Goal: Task Accomplishment & Management: Manage account settings

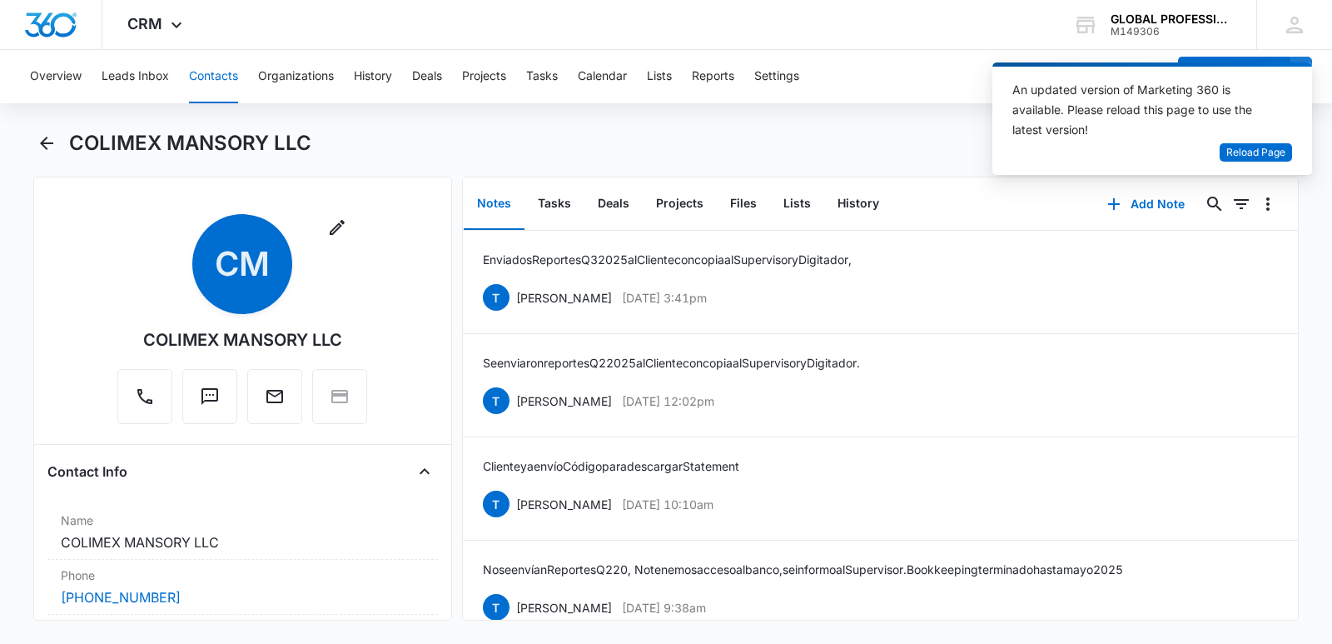
click at [219, 80] on button "Contacts" at bounding box center [213, 76] width 49 height 53
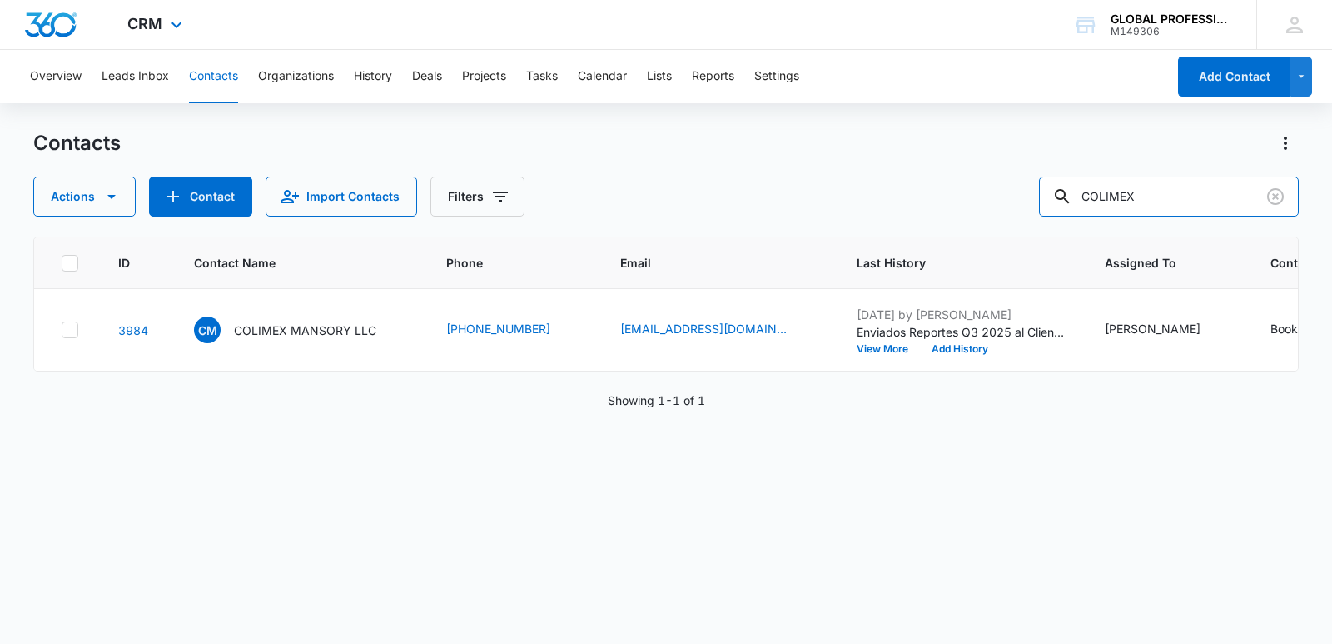
click at [744, 121] on div "Overview Leads Inbox Contacts Organizations History Deals Projects Tasks Calend…" at bounding box center [666, 346] width 1332 height 592
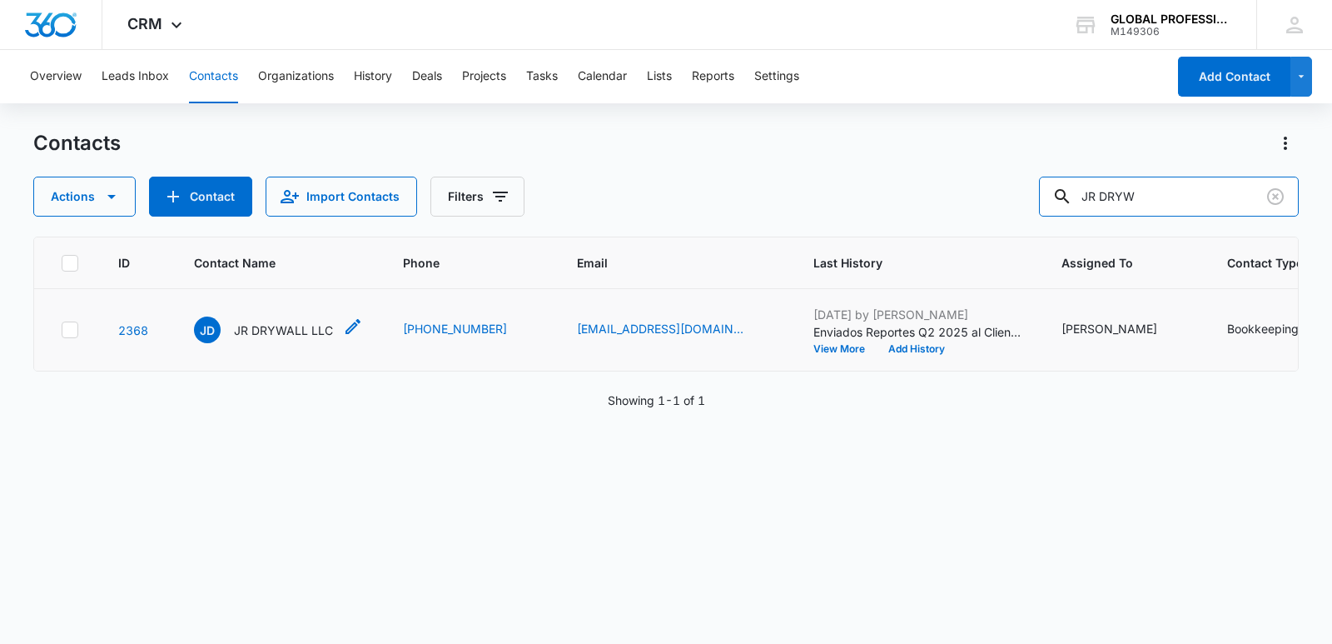
type input "JR DRYW"
click at [301, 339] on p "JR DRYWALL LLC" at bounding box center [283, 329] width 99 height 17
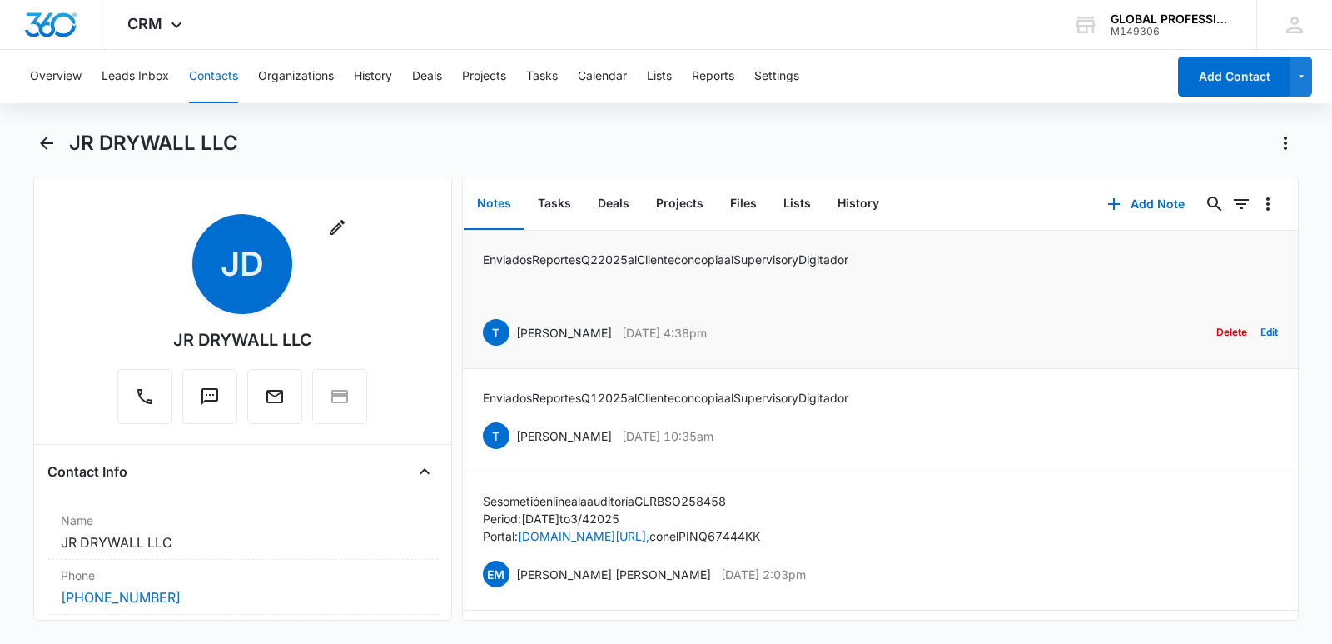
drag, startPoint x: 484, startPoint y: 258, endPoint x: 965, endPoint y: 259, distance: 481.2
click at [965, 259] on div "Enviados Reportes Q2 2025 al Cliente con copia al Supervisor y Digitador T Tezl…" at bounding box center [880, 299] width 795 height 97
click at [922, 282] on div "Enviados Reportes Q2 2025 al Cliente con copia al Supervisor y Digitador T Tezl…" at bounding box center [880, 299] width 795 height 97
drag, startPoint x: 878, startPoint y: 262, endPoint x: 486, endPoint y: 256, distance: 391.3
click at [485, 256] on div "Enviados Reportes Q2 2025 al Cliente con copia al Supervisor y Digitador T Tezl…" at bounding box center [880, 299] width 795 height 97
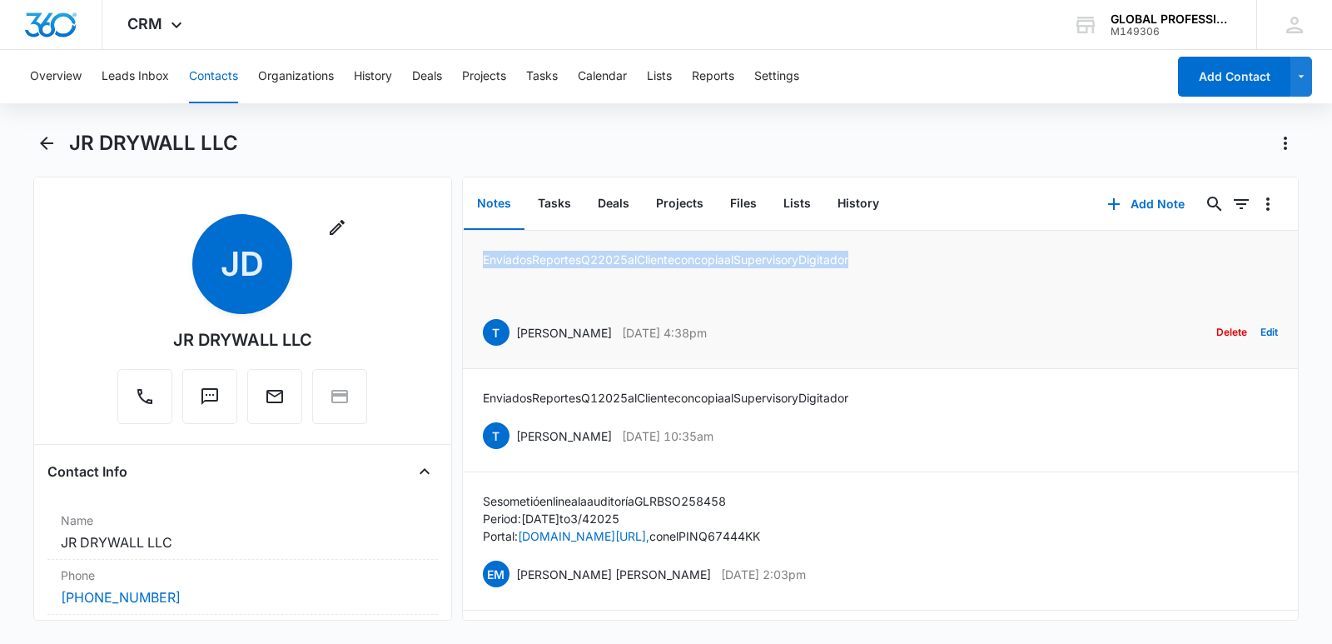
copy p "Enviados Reportes Q2 2025 al Cliente con copia al Supervisor y Digitador"
click at [1148, 199] on button "Add Note" at bounding box center [1146, 204] width 111 height 40
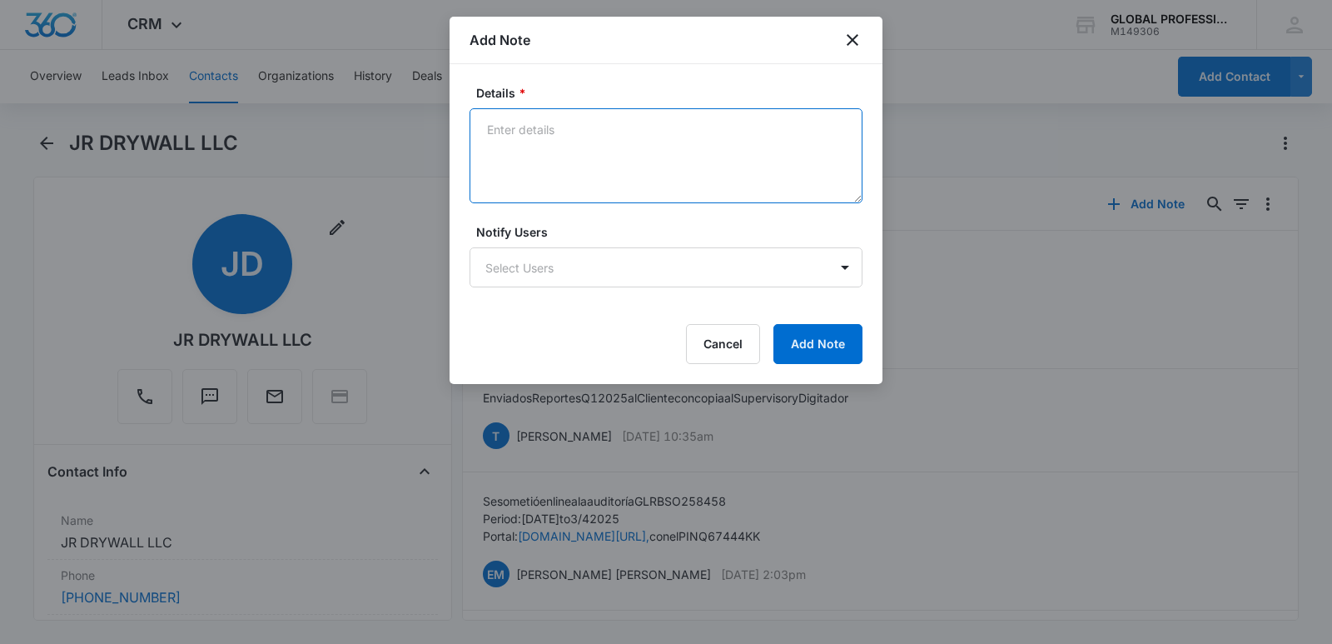
click at [524, 114] on textarea "Details *" at bounding box center [666, 155] width 393 height 95
paste textarea "Enviados Reportes Q2 2025 al Cliente con copia al Supervisor y Digitador"
click at [600, 135] on textarea "Enviados Reportes Q2 2025 al Cliente con copia al Supervisor y Digitador" at bounding box center [666, 155] width 393 height 95
type textarea "Enviados Reportes Q3 2025 al Cliente con copia al Supervisor y Digitador"
click at [497, 272] on body "CRM Apps Reputation Websites Forms CRM Email Ads Intelligence Brand Settings AI…" at bounding box center [666, 322] width 1332 height 644
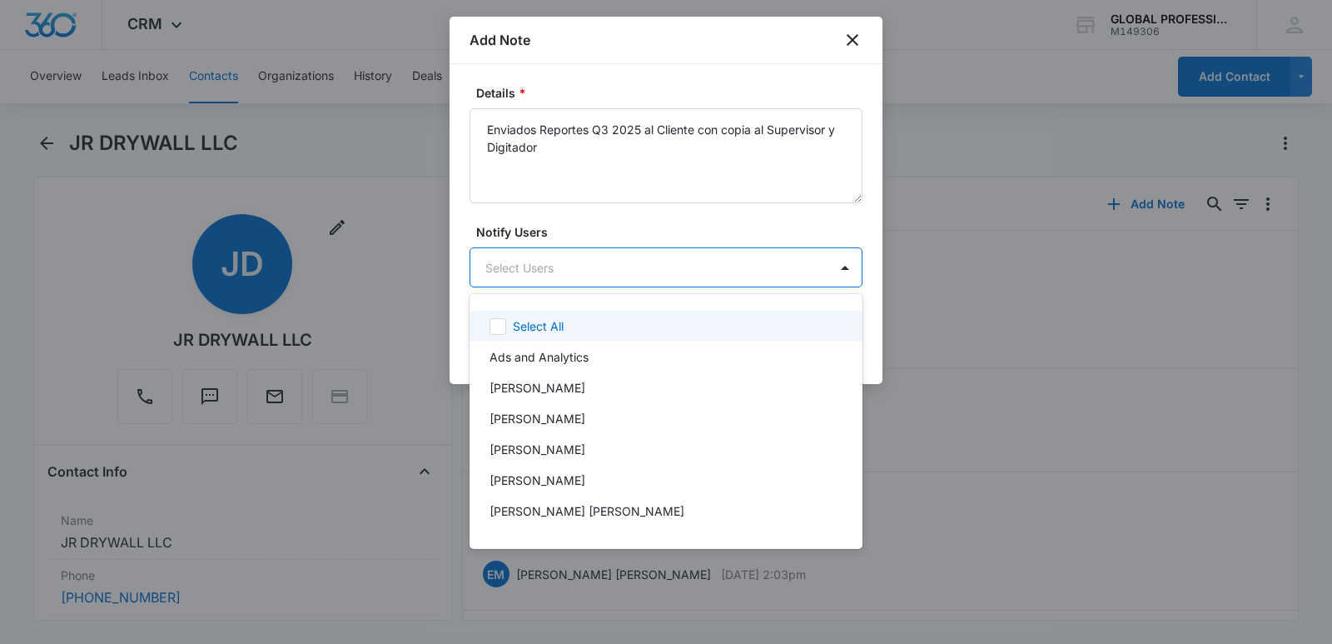
type input "m"
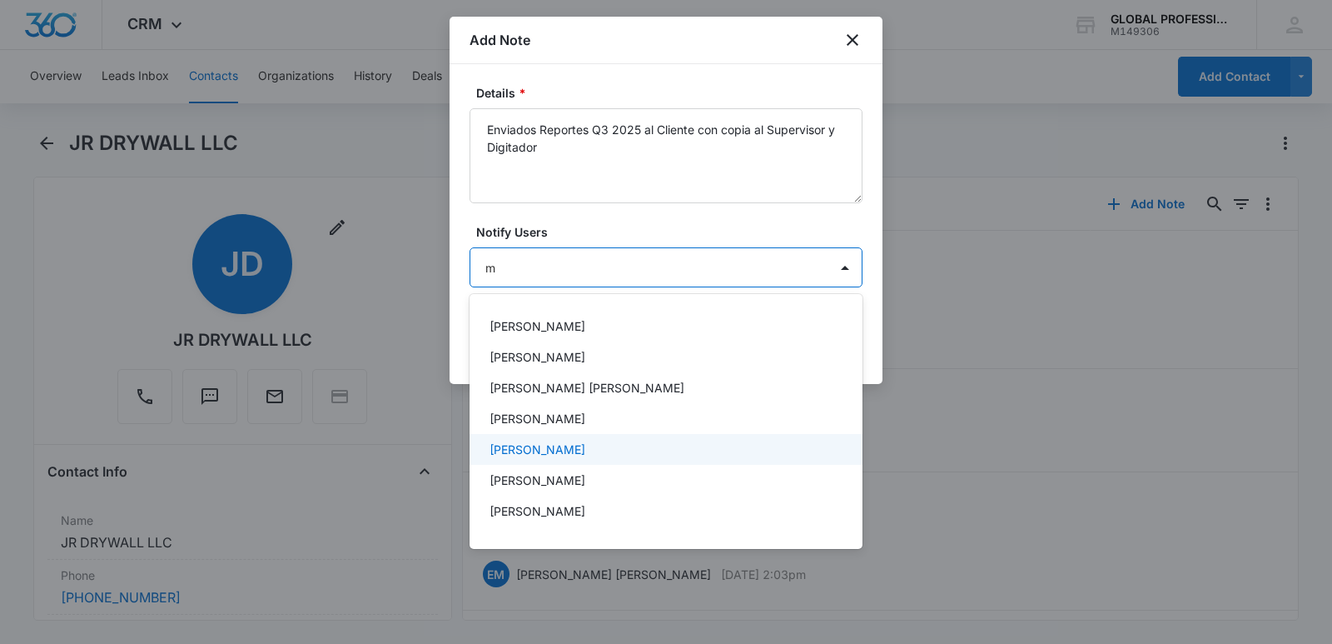
click at [537, 454] on p "MARTHA HERNANDEZ" at bounding box center [538, 448] width 96 height 17
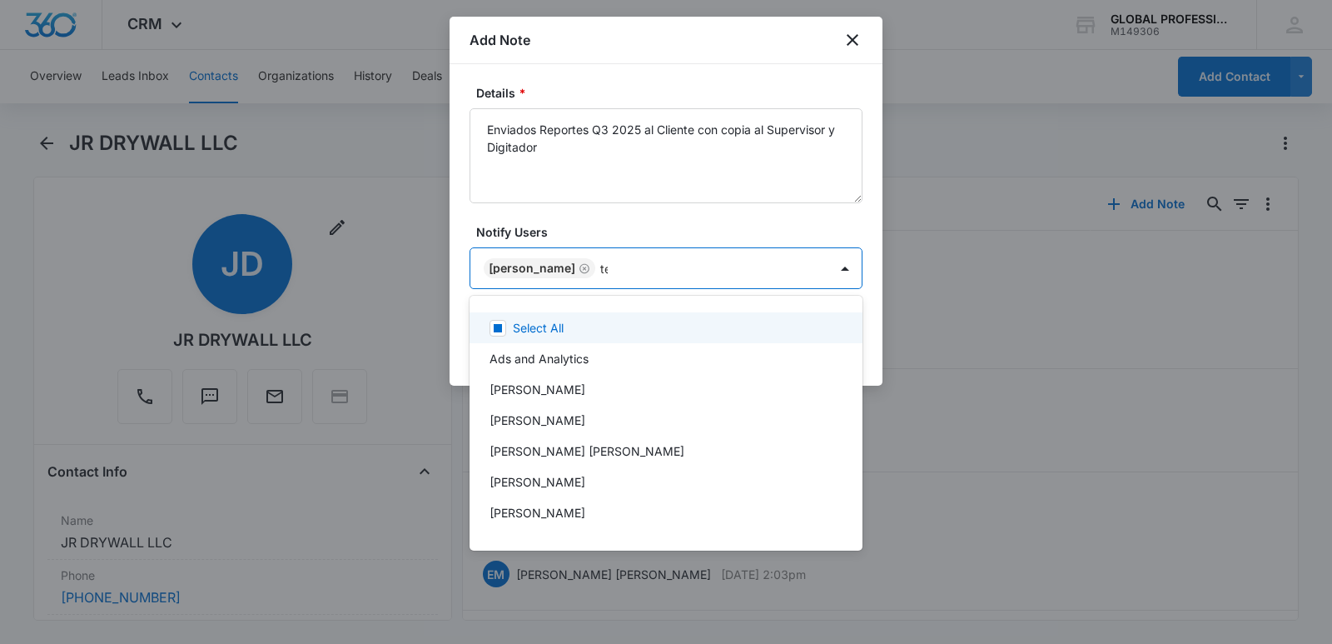
type input "tez"
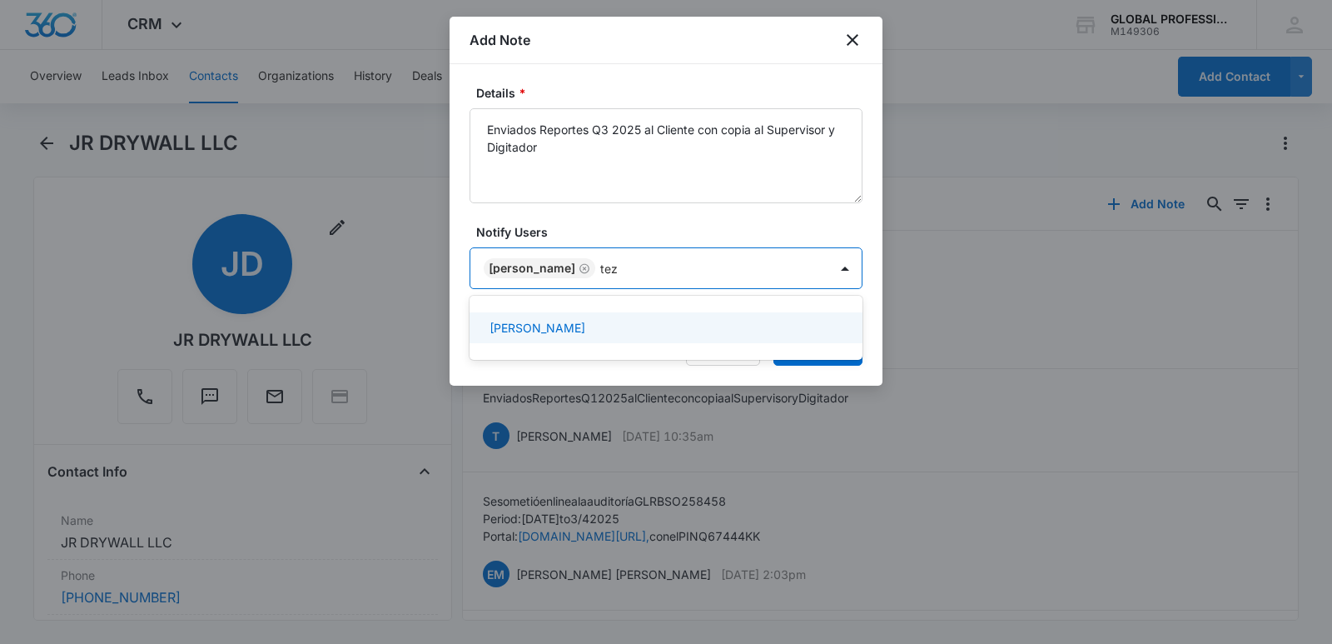
click at [560, 332] on p "[PERSON_NAME]" at bounding box center [538, 327] width 96 height 17
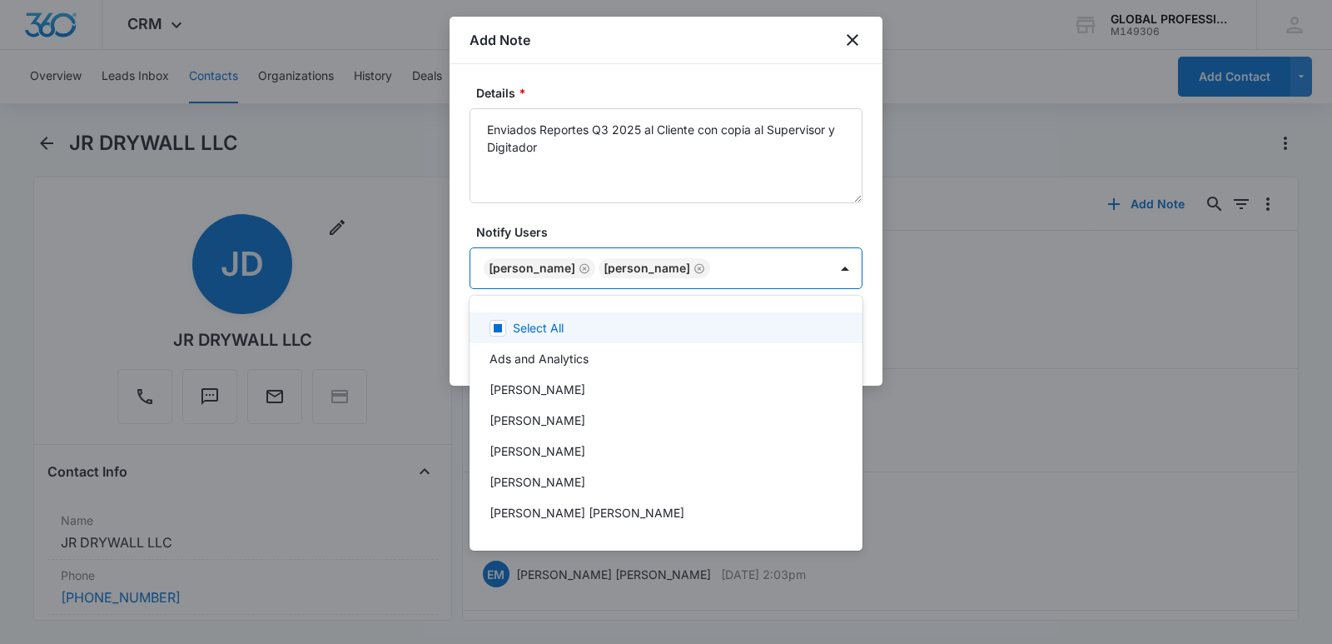
click at [932, 224] on div at bounding box center [666, 322] width 1332 height 644
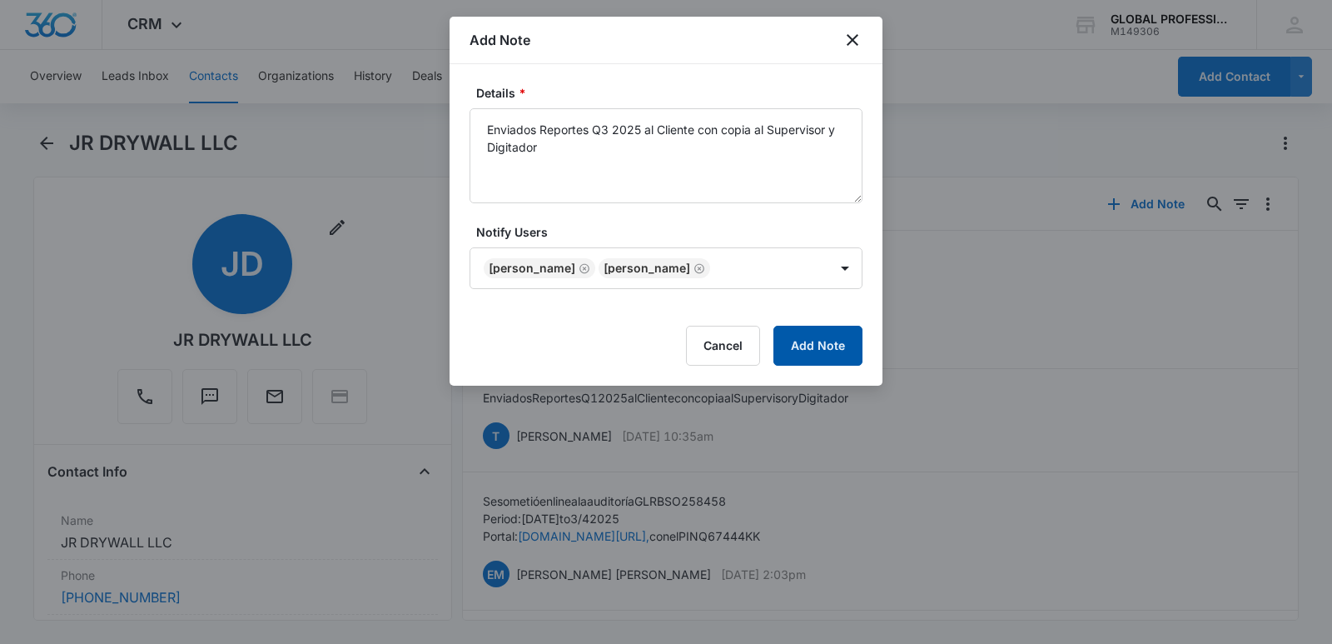
drag, startPoint x: 780, startPoint y: 342, endPoint x: 917, endPoint y: 32, distance: 339.6
click at [780, 342] on button "Add Note" at bounding box center [817, 346] width 89 height 40
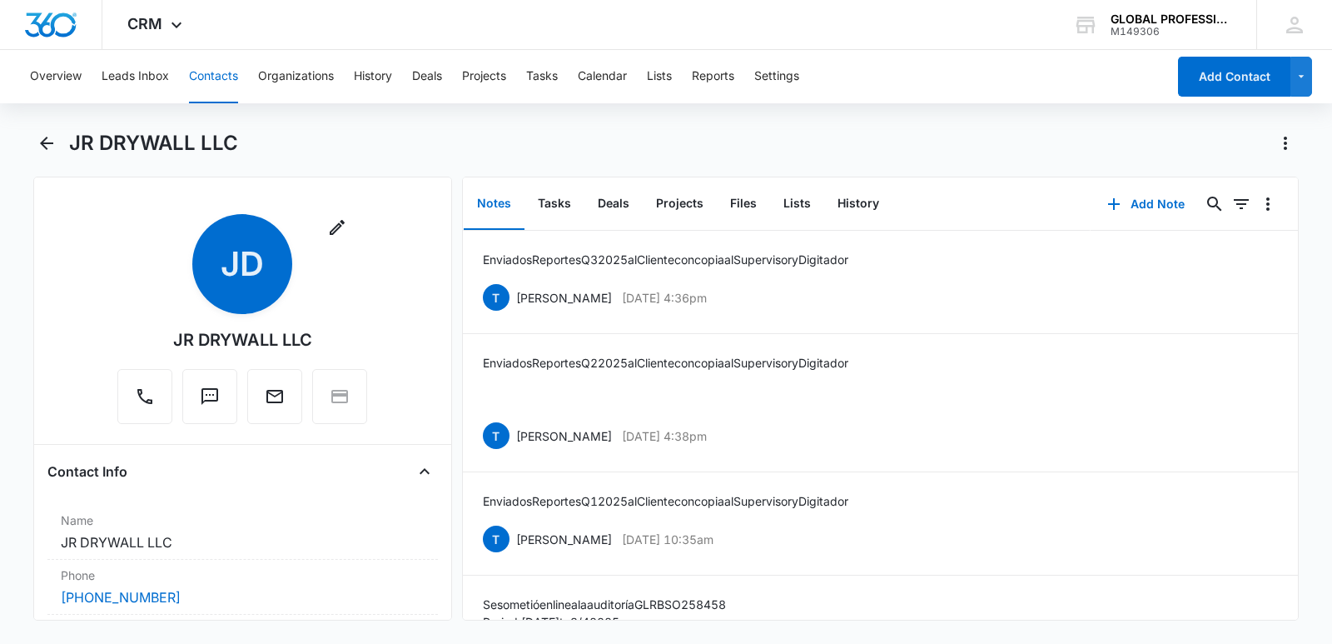
click at [218, 71] on button "Contacts" at bounding box center [213, 76] width 49 height 53
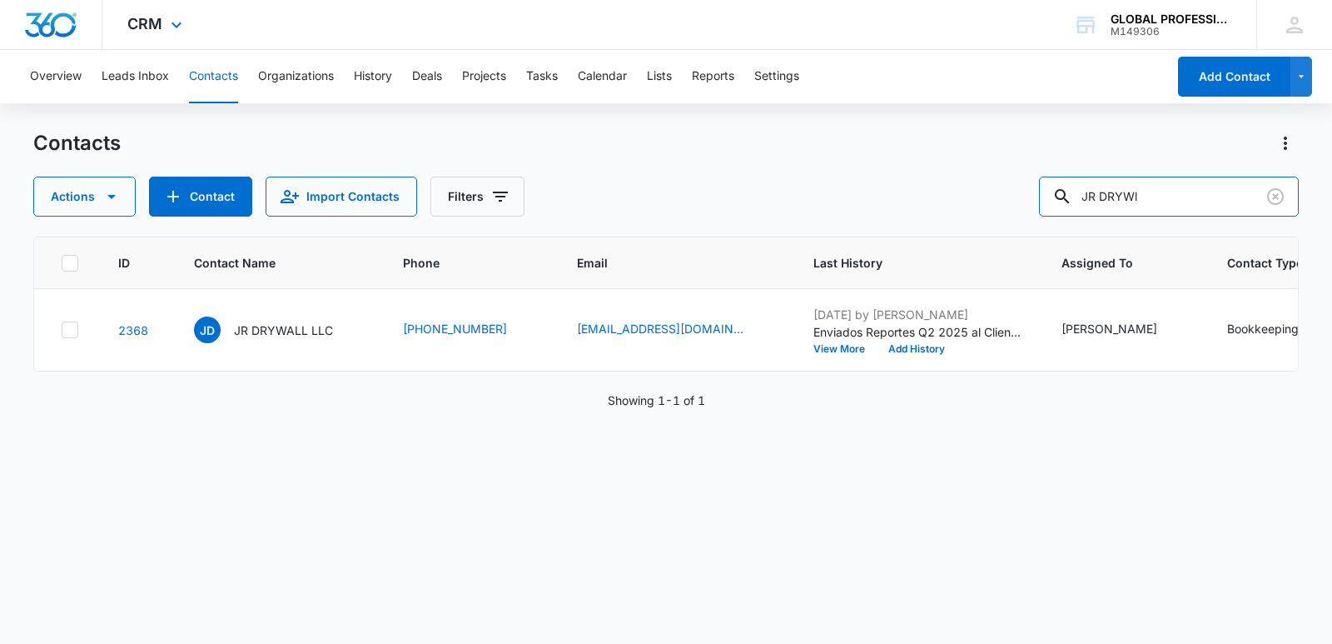
click at [698, 106] on div "Overview Leads Inbox Contacts Organizations History Deals Projects Tasks Calend…" at bounding box center [666, 346] width 1332 height 592
type input "melgar"
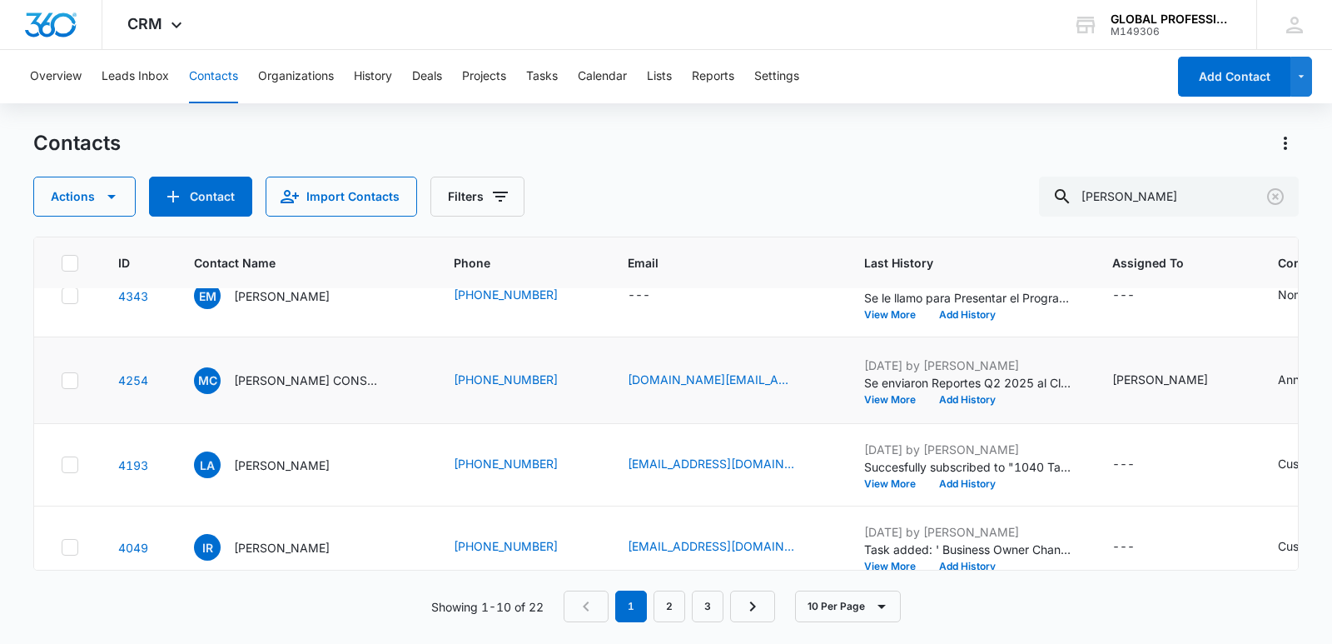
scroll to position [250, 0]
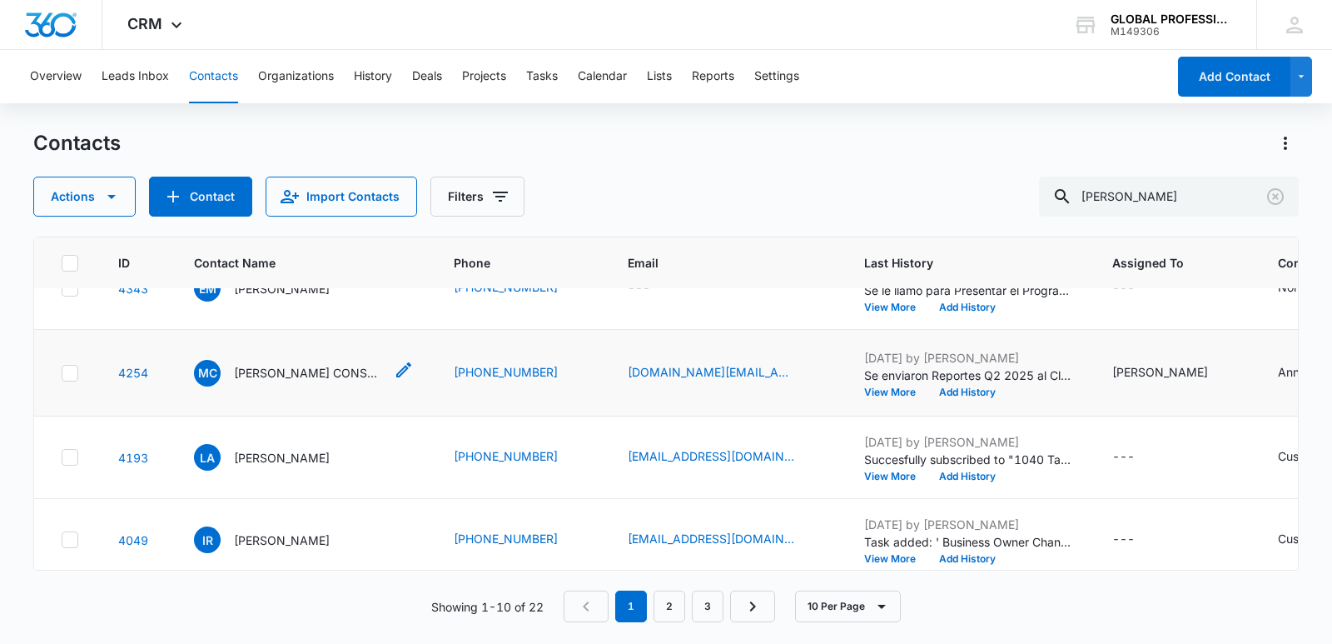
click at [335, 381] on p "MELGAR'S CONSTRUCTION SERVICES LLC" at bounding box center [309, 372] width 150 height 17
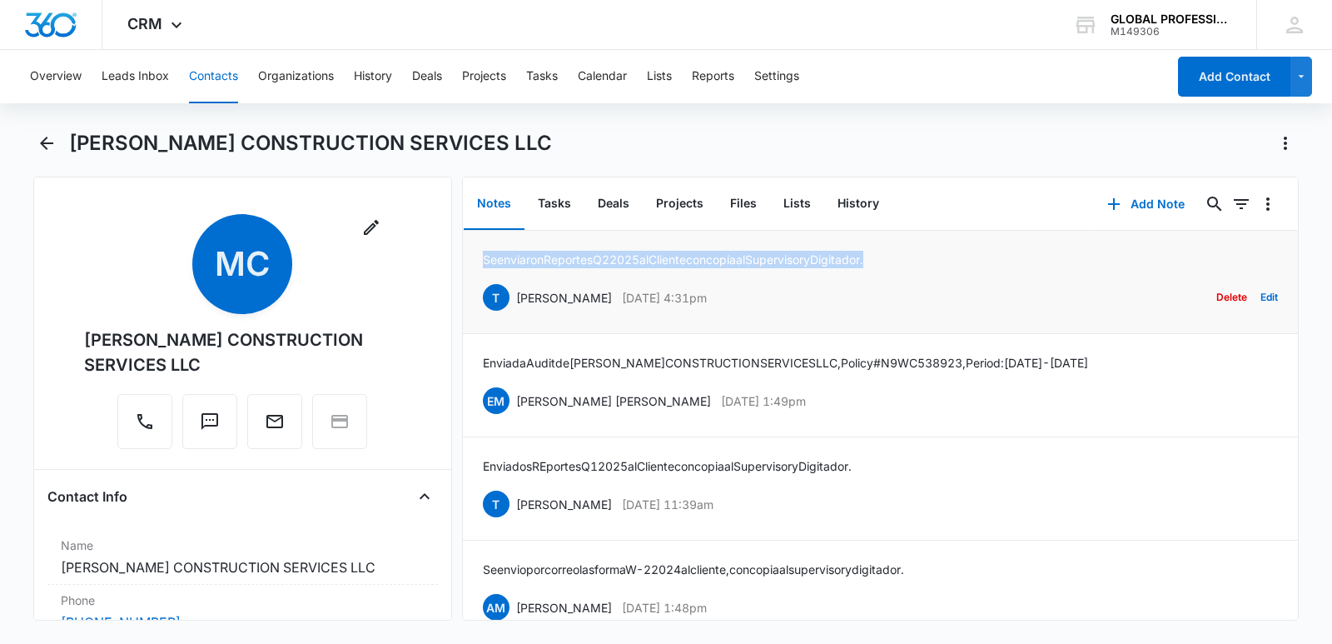
drag, startPoint x: 483, startPoint y: 259, endPoint x: 888, endPoint y: 231, distance: 406.4
click at [863, 254] on p "Se enviaron Reportes Q2 2025 al Cliente con copia al Supervisor y Digitador." at bounding box center [673, 259] width 380 height 17
copy p "Se enviaron Reportes Q2 2025 al Cliente con copia al Supervisor y Digitador."
click at [1148, 196] on button "Add Note" at bounding box center [1146, 204] width 111 height 40
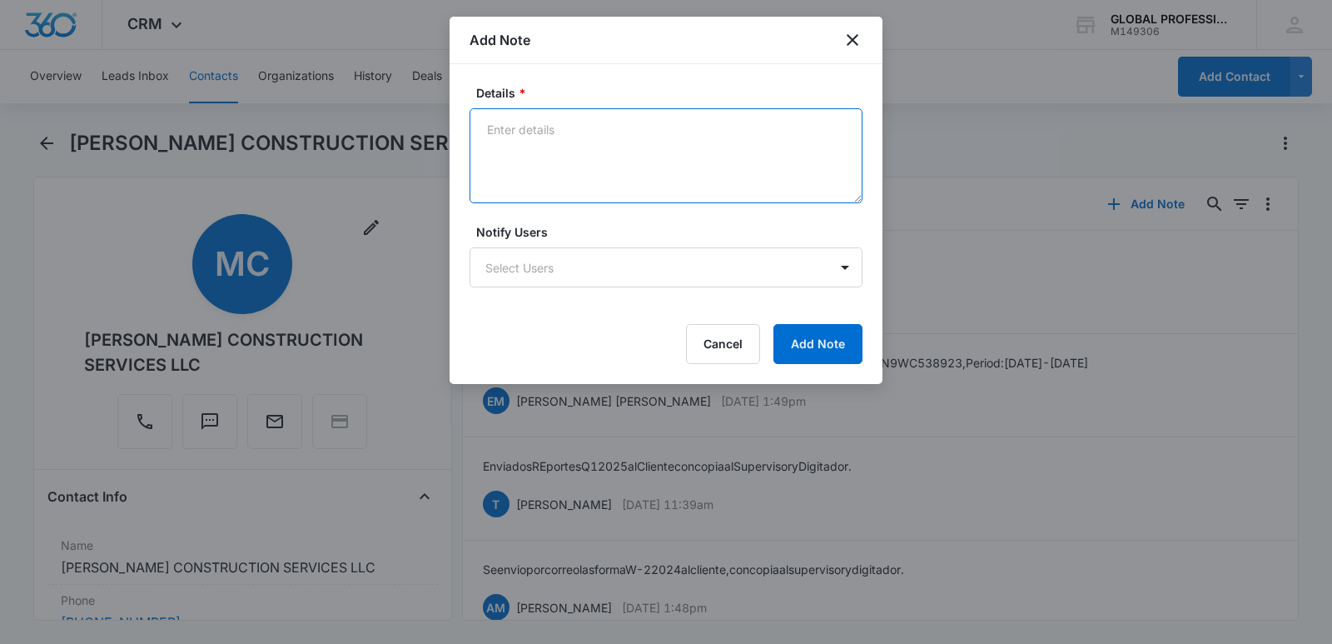
click at [525, 123] on textarea "Details *" at bounding box center [666, 155] width 393 height 95
paste textarea "Se enviaron Reportes Q2 2025 al Cliente con copia al Supervisor y Digitador."
click at [619, 127] on textarea "Se enviaron Reportes Q2 2025 al Cliente con copia al Supervisor y Digitador." at bounding box center [666, 155] width 393 height 95
type textarea "Se enviaron Reportes Q3 2025 al Cliente con copia al Supervisor y Digitador."
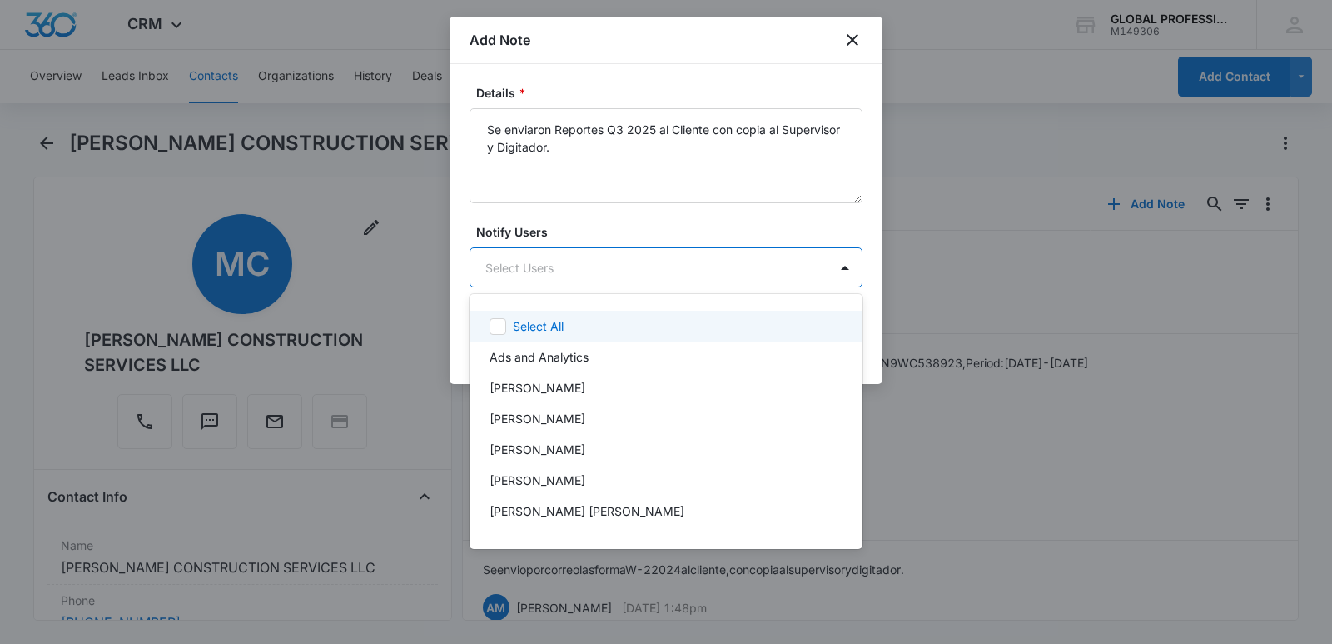
click at [545, 267] on body "CRM Apps Reputation Websites Forms CRM Email Ads Intelligence Brand Settings AI…" at bounding box center [666, 322] width 1332 height 644
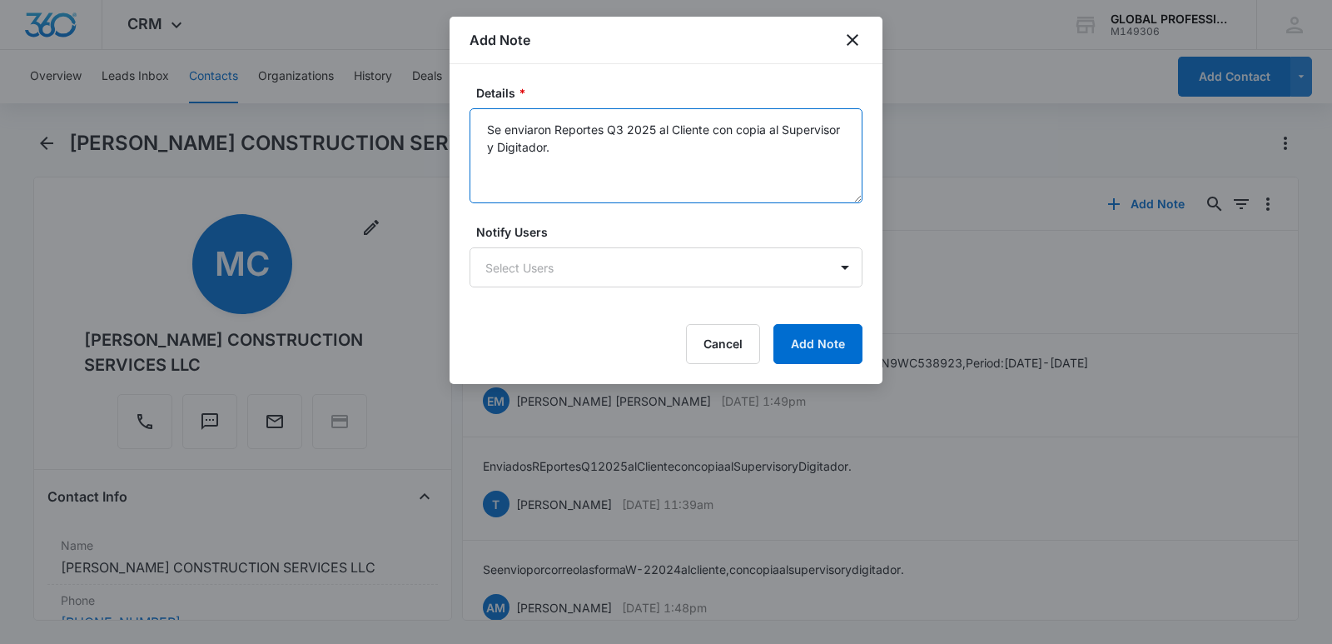
click at [587, 167] on textarea "Se enviaron Reportes Q3 2025 al Cliente con copia al Supervisor y Digitador." at bounding box center [666, 155] width 393 height 95
click at [535, 266] on body "CRM Apps Reputation Websites Forms CRM Email Ads Intelligence Brand Settings AI…" at bounding box center [666, 322] width 1332 height 644
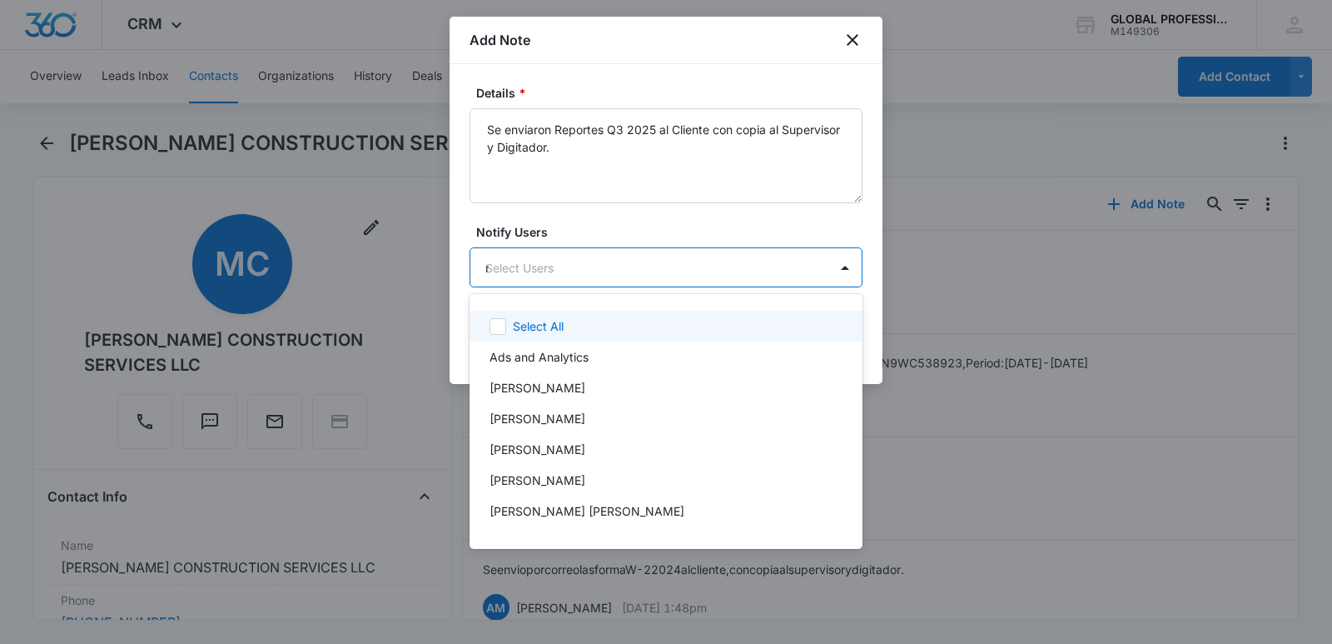
type input "ma"
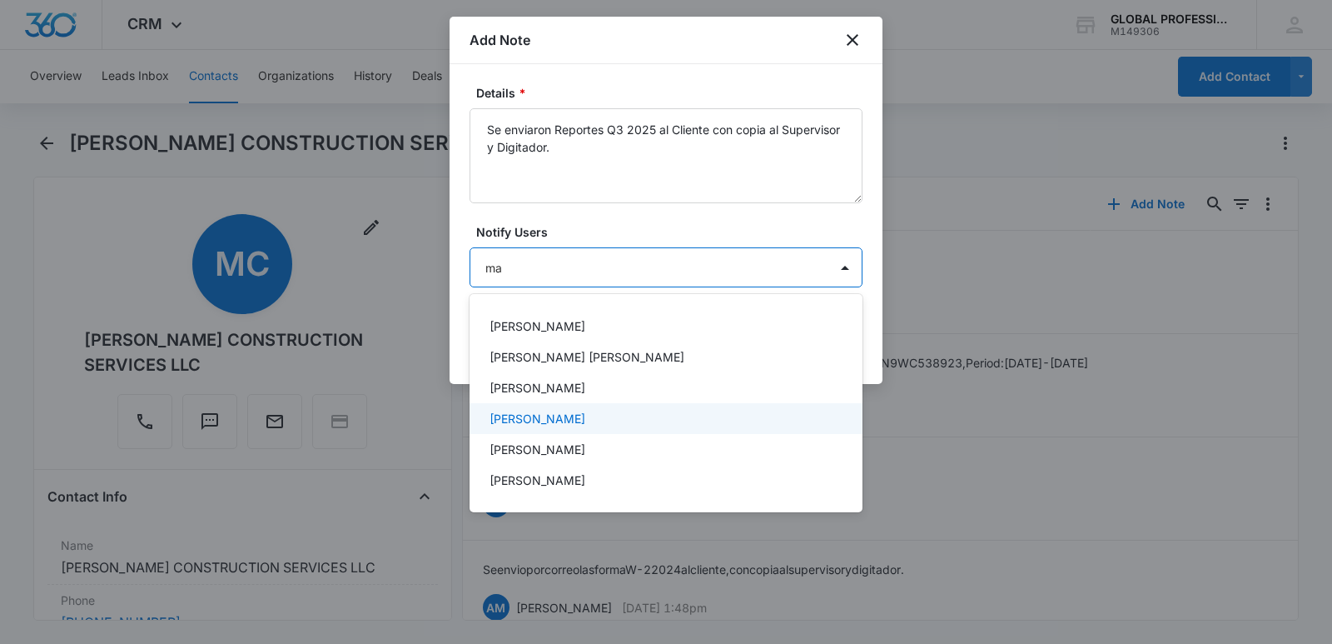
click at [537, 420] on p "MARTHA HERNANDEZ" at bounding box center [538, 418] width 96 height 17
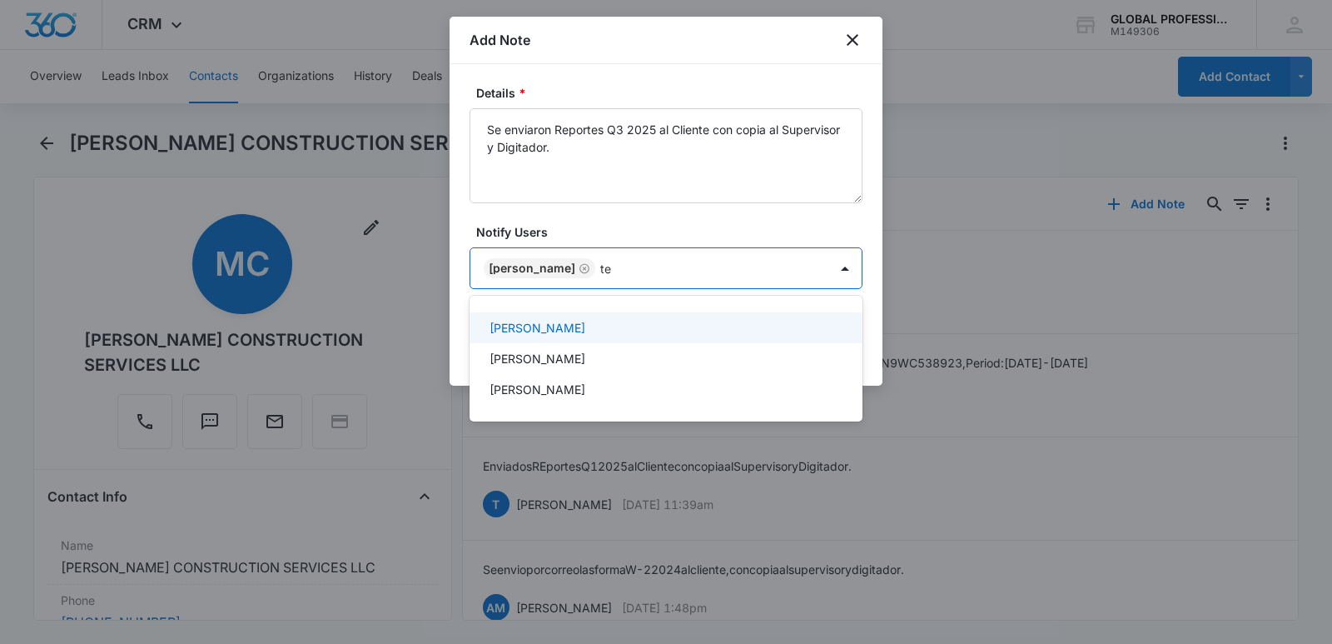
type input "tez"
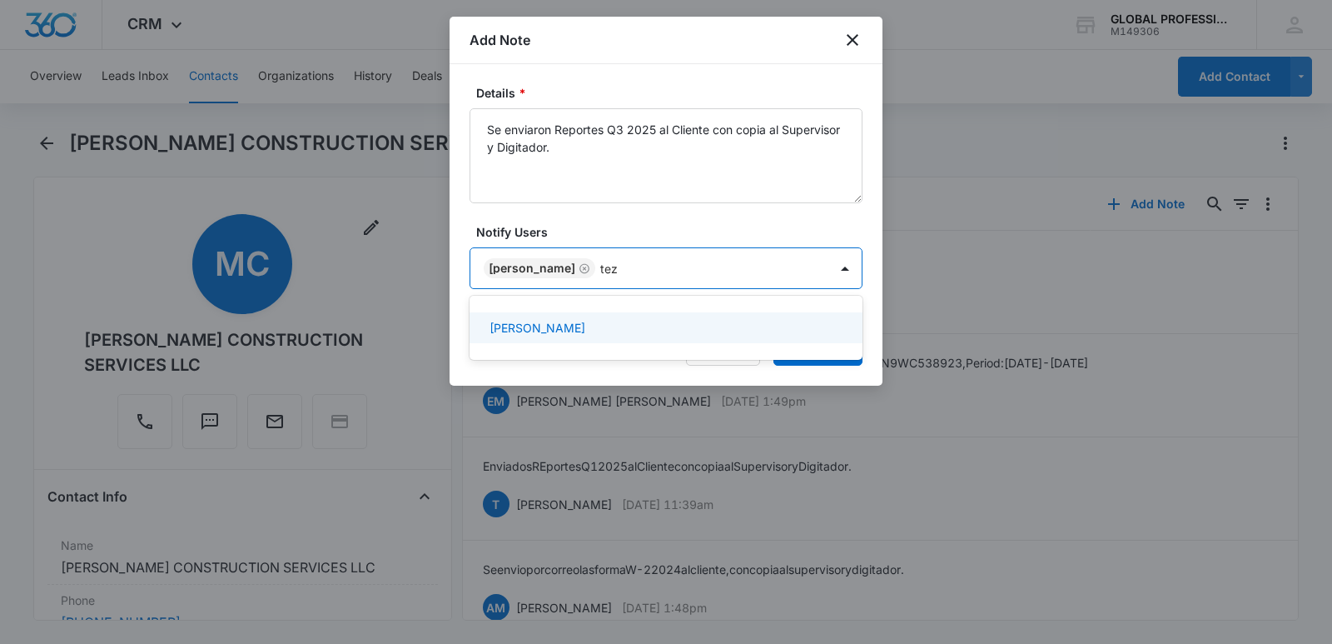
click at [559, 319] on p "[PERSON_NAME]" at bounding box center [538, 327] width 96 height 17
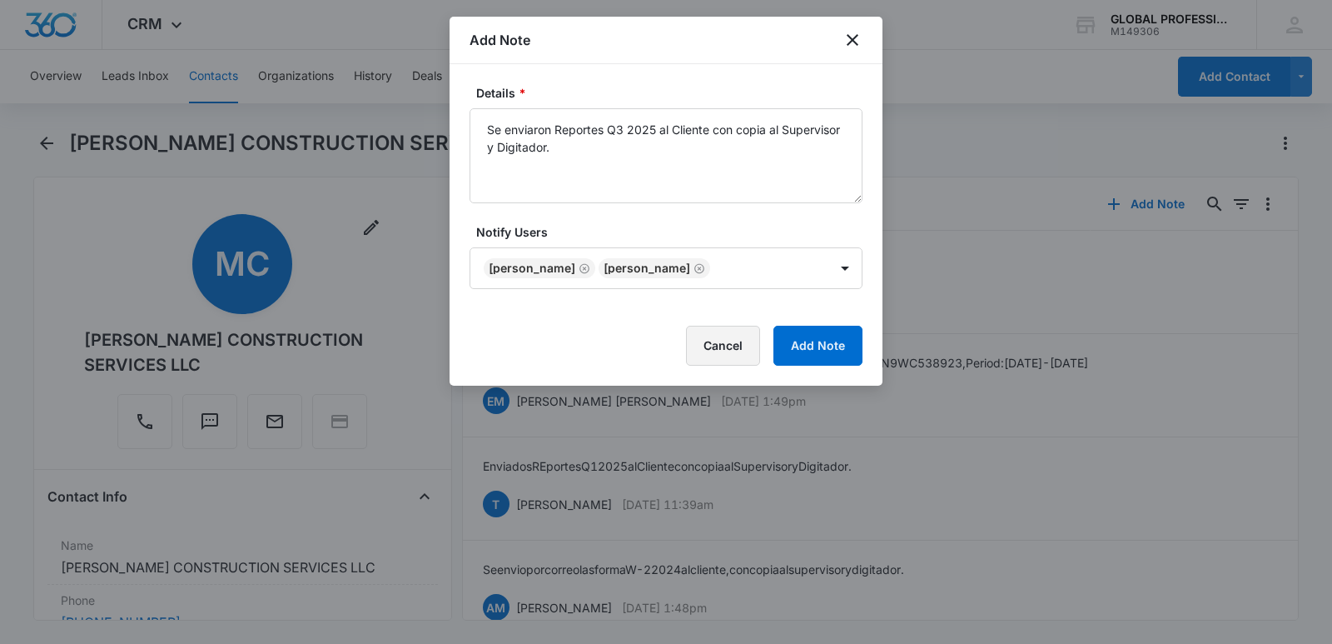
drag, startPoint x: 743, startPoint y: 353, endPoint x: 678, endPoint y: 325, distance: 70.8
click at [738, 353] on button "Cancel" at bounding box center [723, 346] width 74 height 40
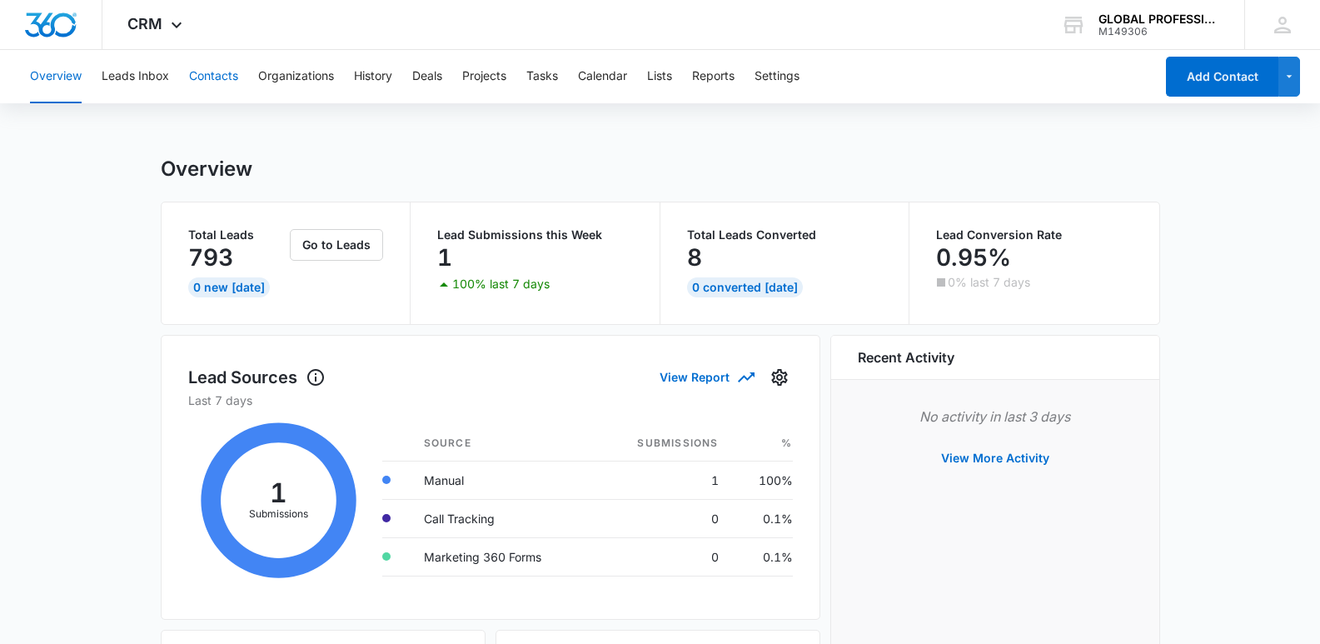
click at [228, 76] on button "Contacts" at bounding box center [213, 76] width 49 height 53
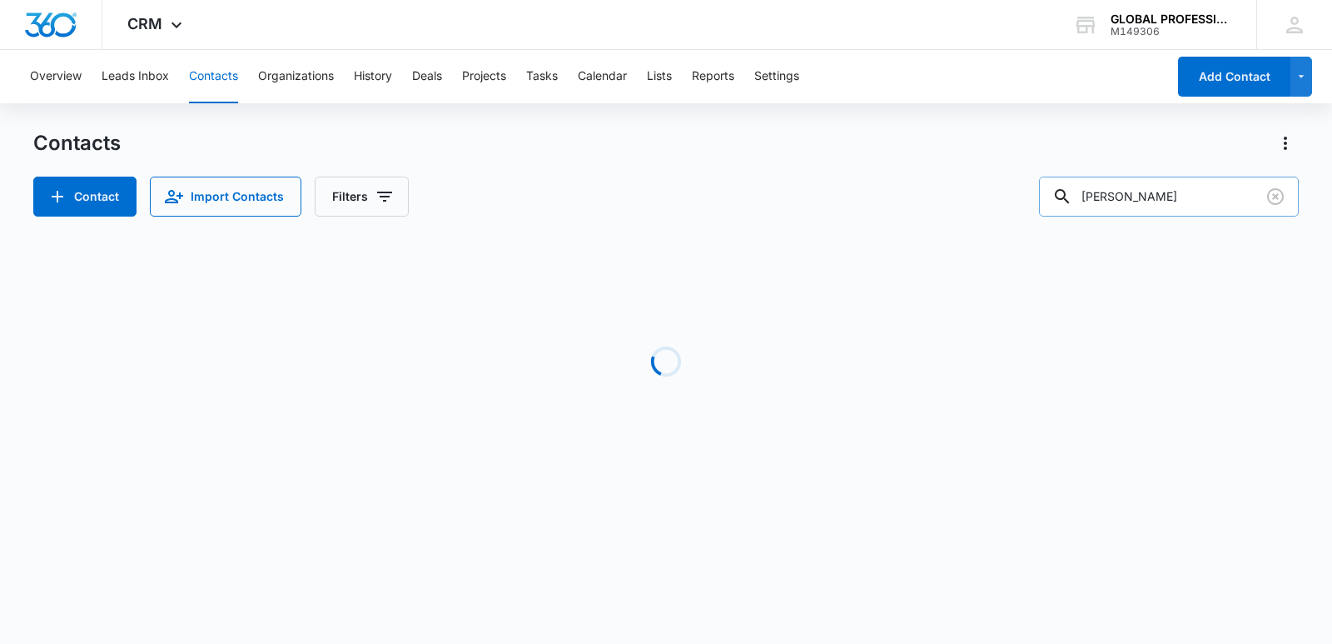
click at [1180, 202] on input "melgar" at bounding box center [1169, 197] width 260 height 40
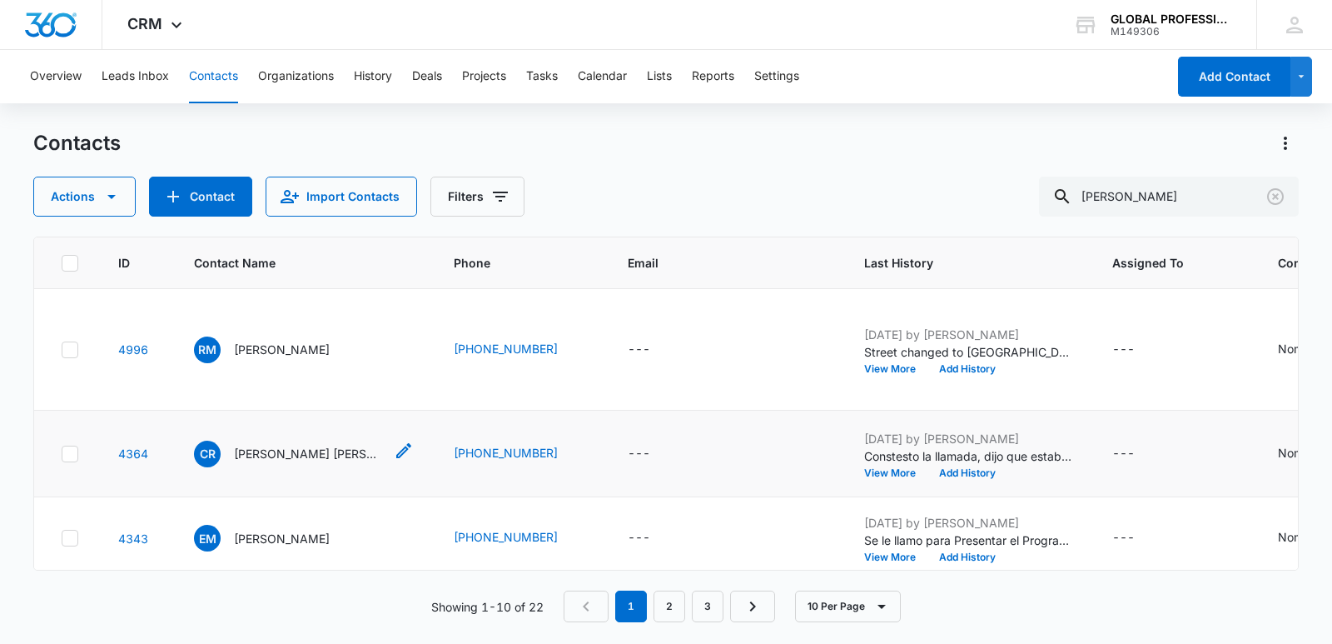
scroll to position [250, 0]
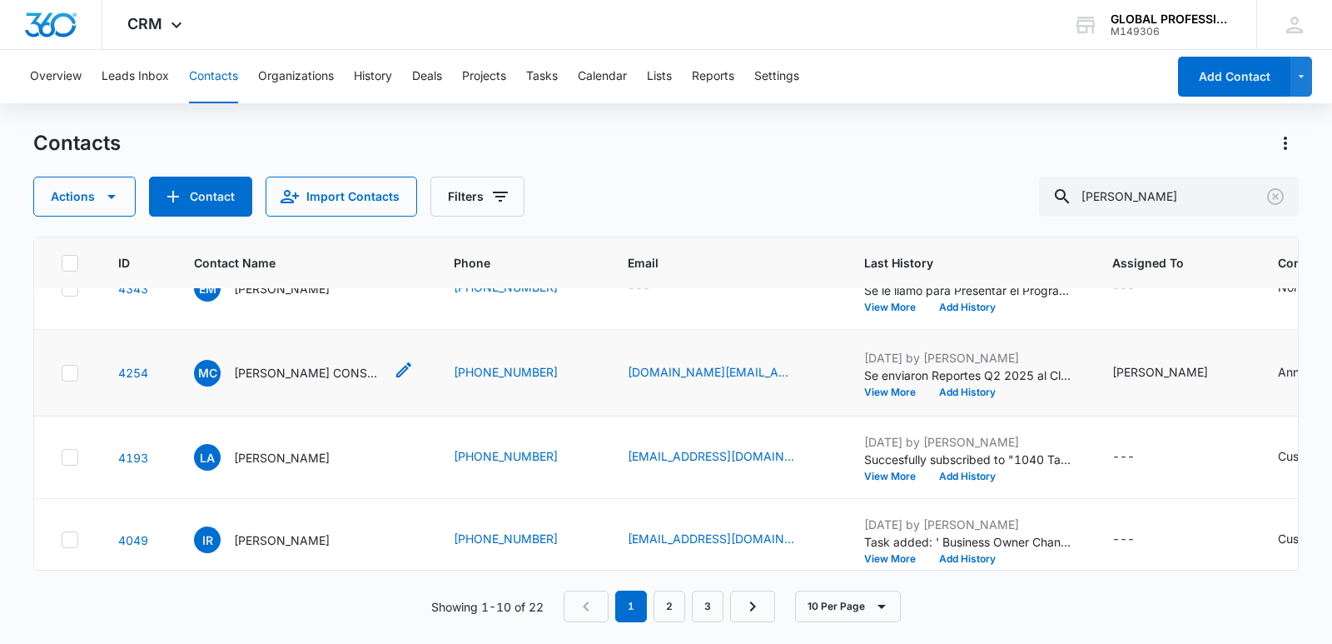
click at [313, 381] on p "MELGAR'S CONSTRUCTION SERVICES LLC" at bounding box center [309, 372] width 150 height 17
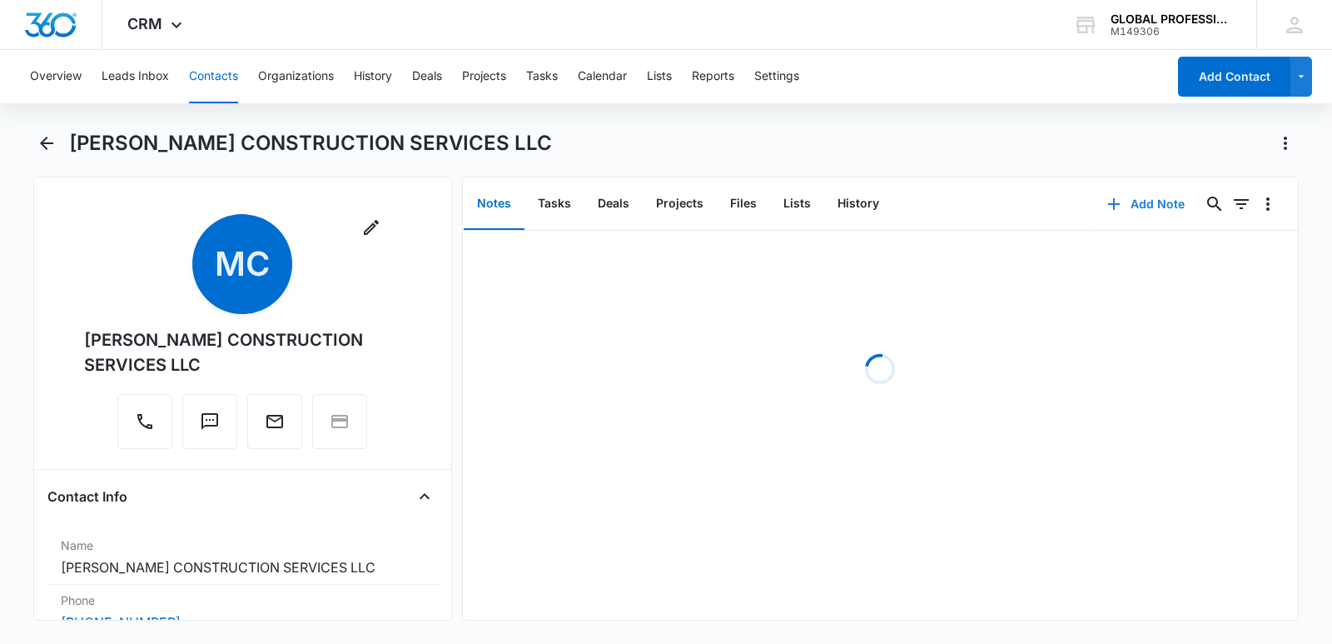
click at [1167, 207] on button "Add Note" at bounding box center [1146, 204] width 111 height 40
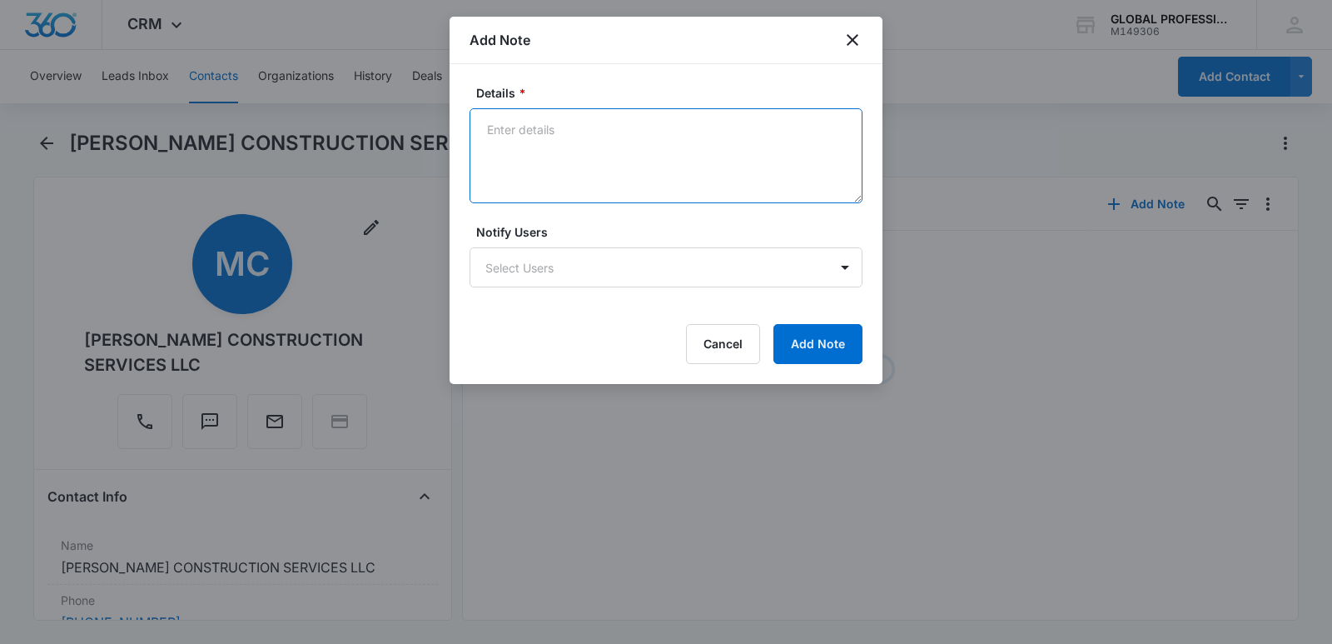
click at [549, 143] on textarea "Details *" at bounding box center [666, 155] width 393 height 95
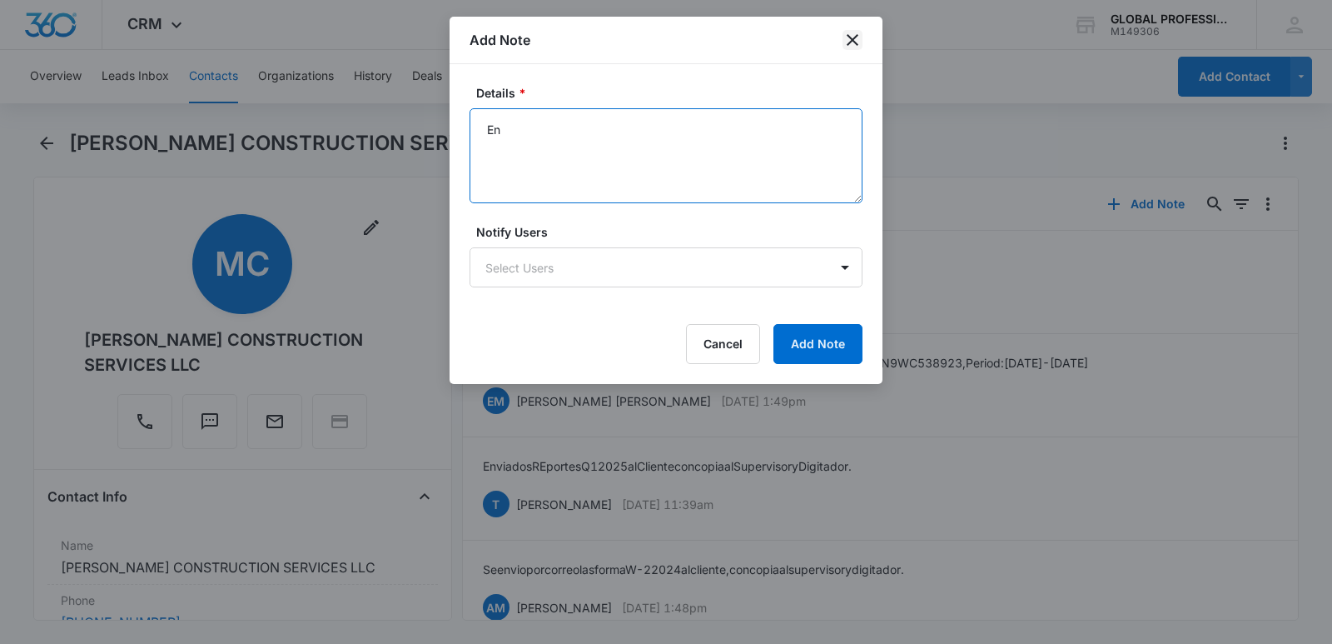
type textarea "En"
click at [847, 34] on icon "close" at bounding box center [853, 40] width 20 height 20
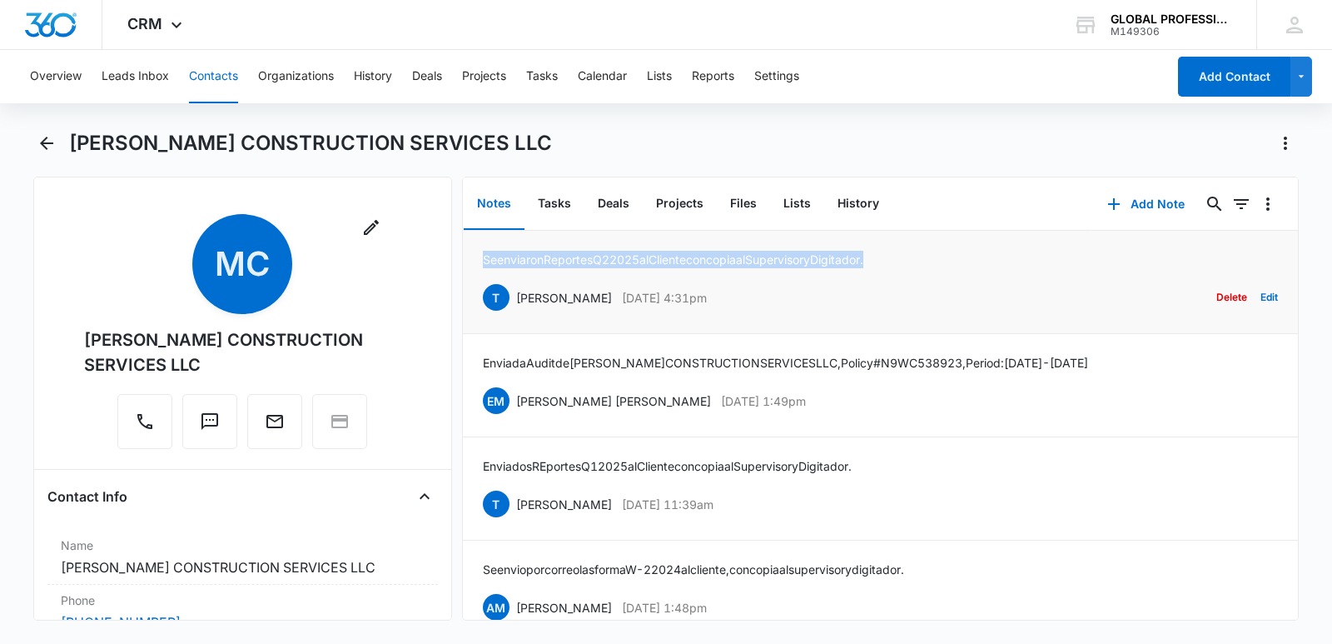
drag, startPoint x: 484, startPoint y: 261, endPoint x: 901, endPoint y: 256, distance: 417.1
click at [906, 257] on div "Se enviaron Reportes Q2 2025 al Cliente con copia al Supervisor y Digitador. T …" at bounding box center [880, 282] width 795 height 62
copy p "Se enviaron Reportes Q2 2025 al Cliente con copia al Supervisor y Digitador."
click at [1128, 206] on button "Add Note" at bounding box center [1146, 204] width 111 height 40
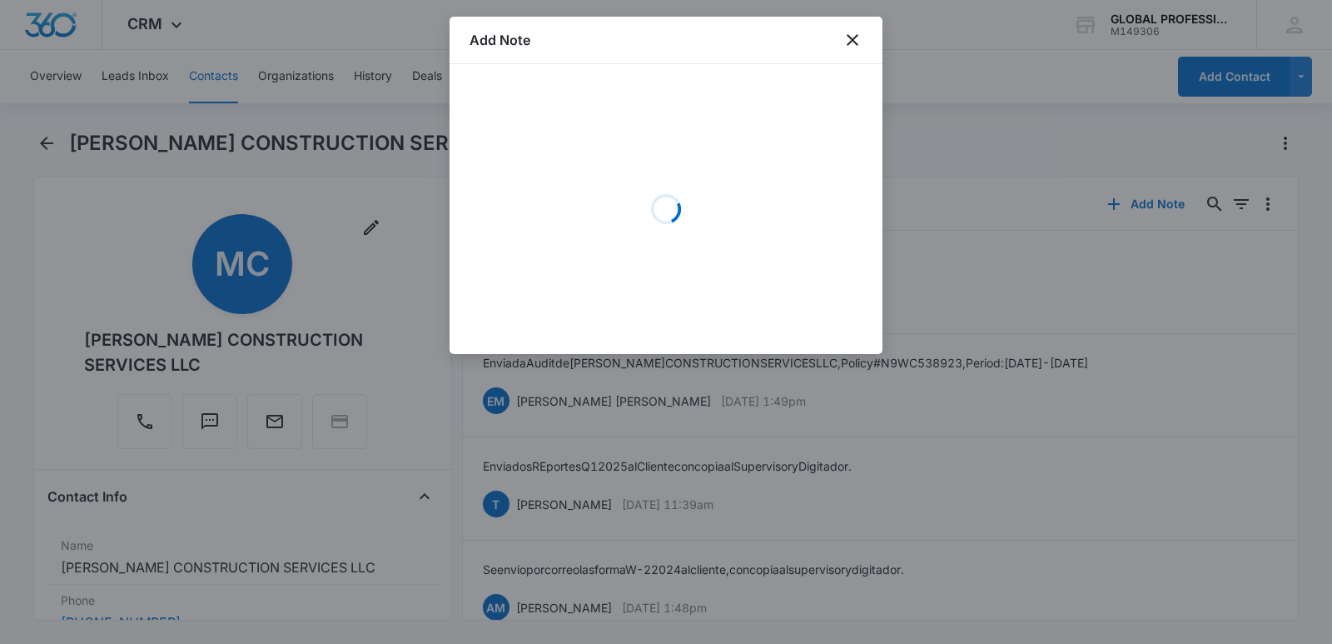
click at [537, 117] on div "Loading" at bounding box center [666, 209] width 393 height 250
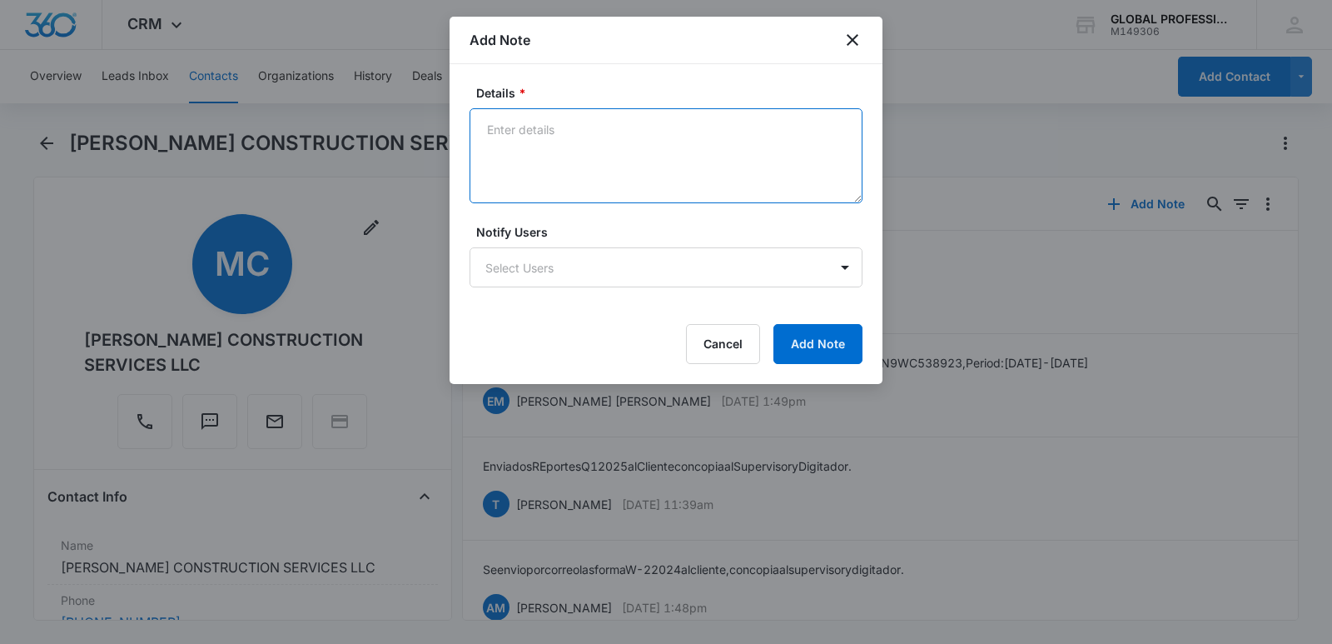
click at [530, 135] on textarea "Details *" at bounding box center [666, 155] width 393 height 95
paste textarea "Se enviaron Reportes Q2 2025 al Cliente con copia al Supervisor y Digitador."
type textarea "Se enviaron Reportes Q2 2025 al Cliente con copia al Supervisor y Digitador."
click at [536, 271] on body "CRM Apps Reputation Websites Forms CRM Email Ads Intelligence Brand Settings AI…" at bounding box center [666, 322] width 1332 height 644
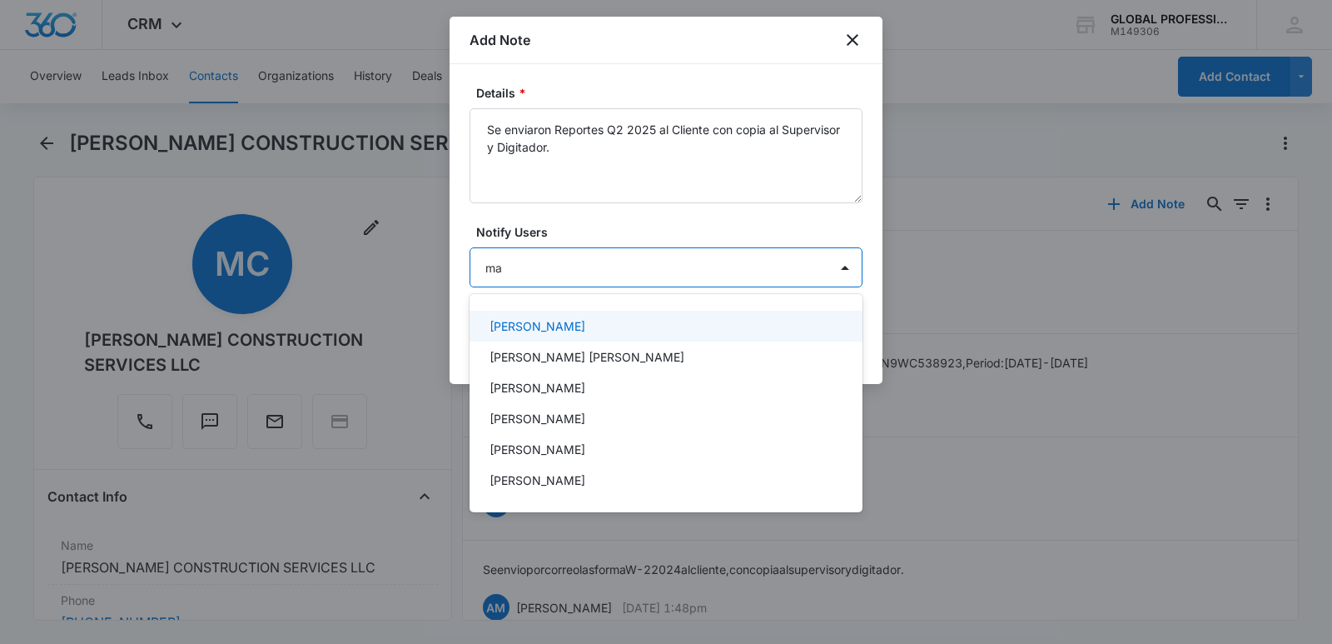
type input "mar"
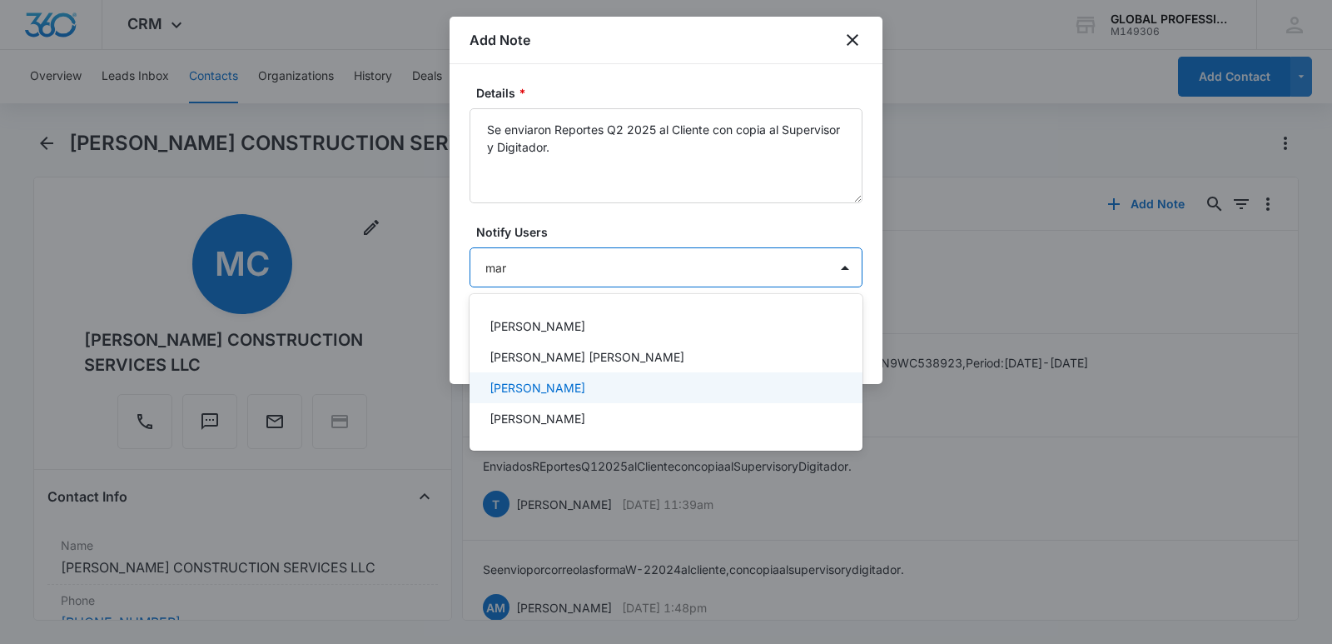
click at [512, 384] on p "MARTHA HERNANDEZ" at bounding box center [538, 387] width 96 height 17
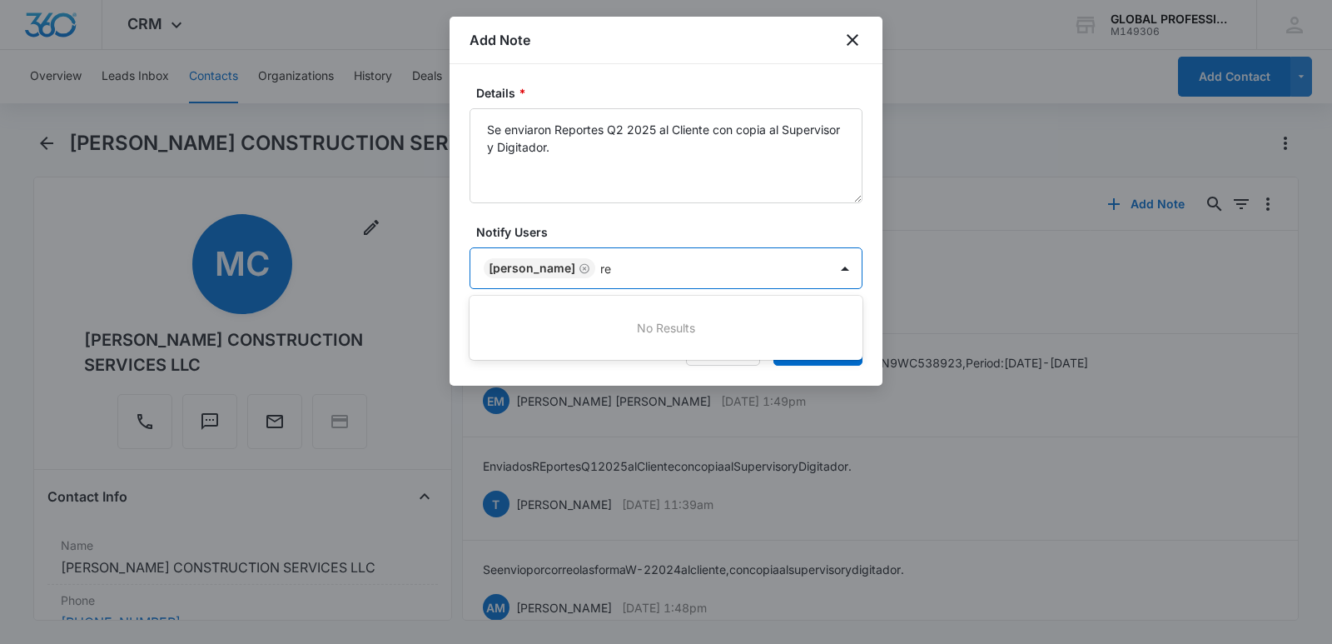
type input "r"
type input "t"
type input "tez"
click at [506, 336] on div "[PERSON_NAME]" at bounding box center [666, 327] width 393 height 31
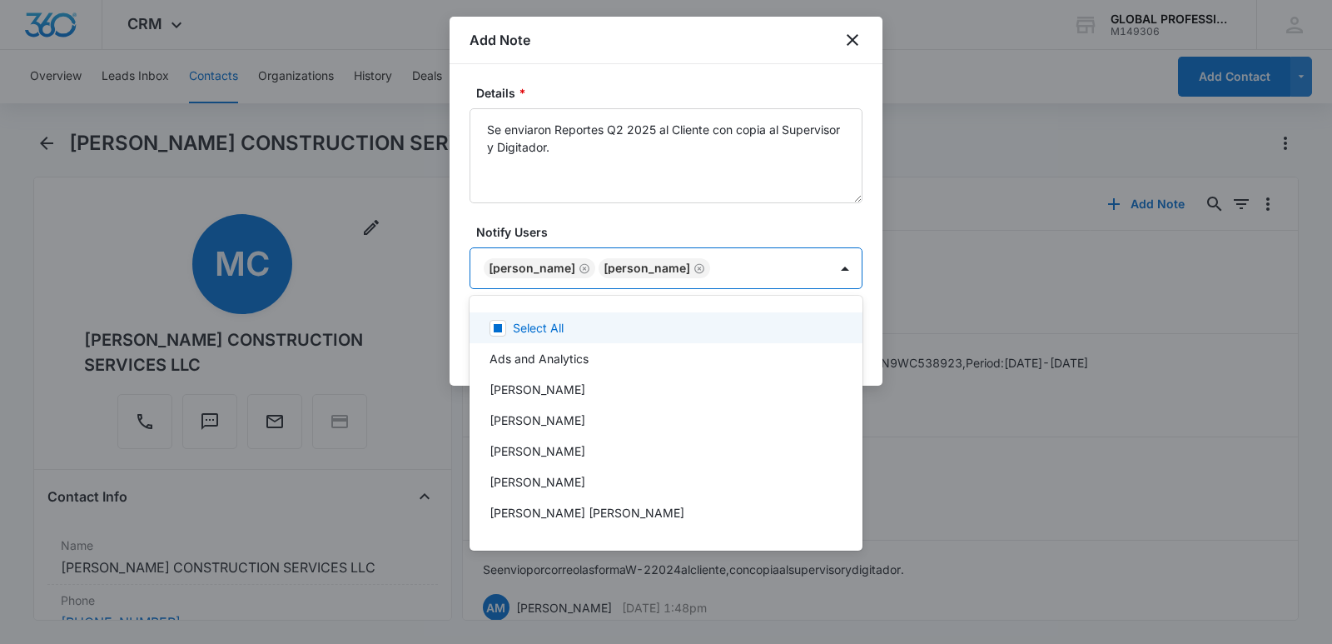
click at [940, 228] on div at bounding box center [666, 322] width 1332 height 644
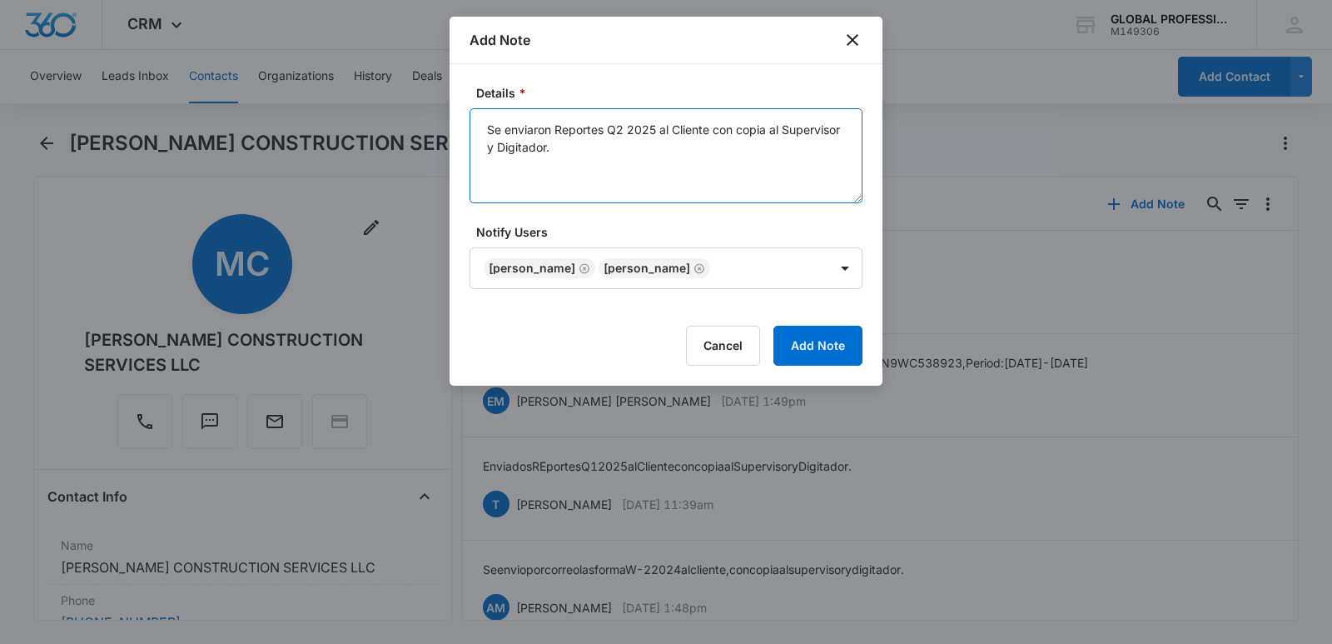
click at [616, 125] on textarea "Se enviaron Reportes Q2 2025 al Cliente con copia al Supervisor y Digitador." at bounding box center [666, 155] width 393 height 95
type textarea "Se enviaron Reportes Q3 2025 al Cliente con copia al Supervisor y Digitador."
click at [814, 343] on button "Add Note" at bounding box center [817, 346] width 89 height 40
